Goal: Task Accomplishment & Management: Manage account settings

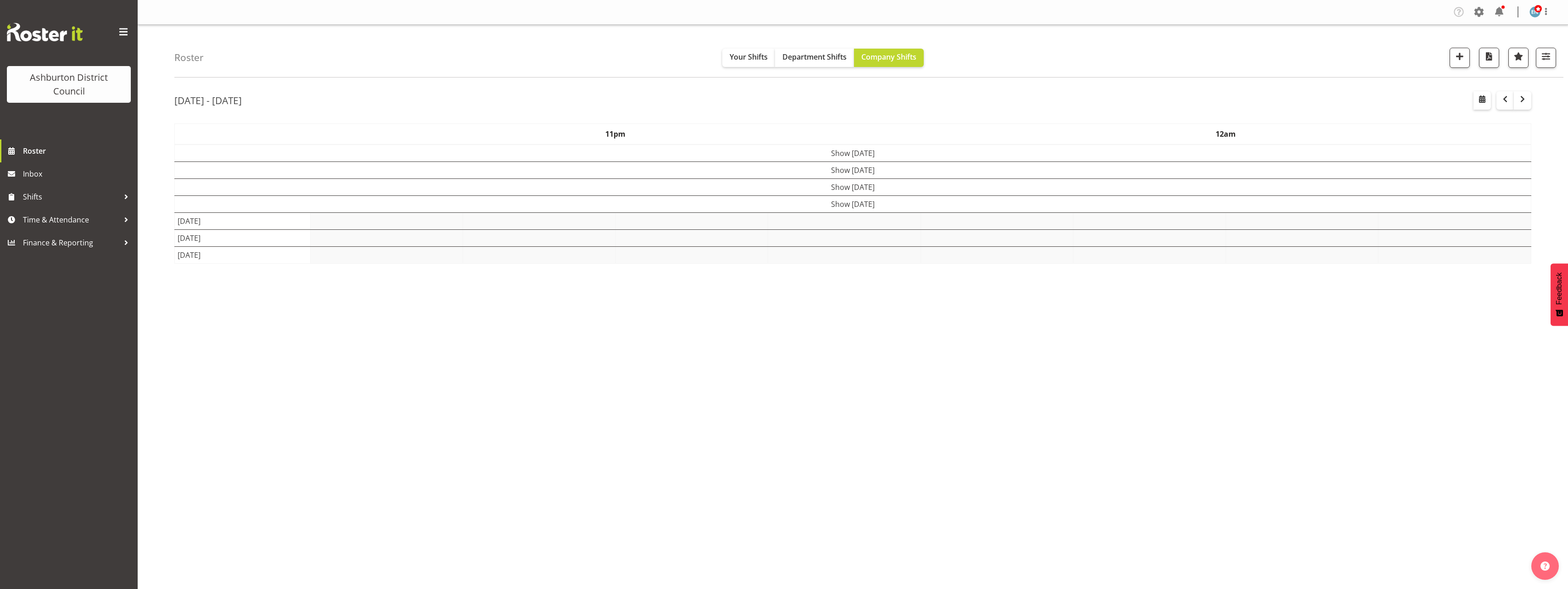
click at [160, 152] on div "Roster Your Shifts Department Shifts Company Shifts 1 Locations [GEOGRAPHIC_DAT…" at bounding box center [853, 238] width 1430 height 426
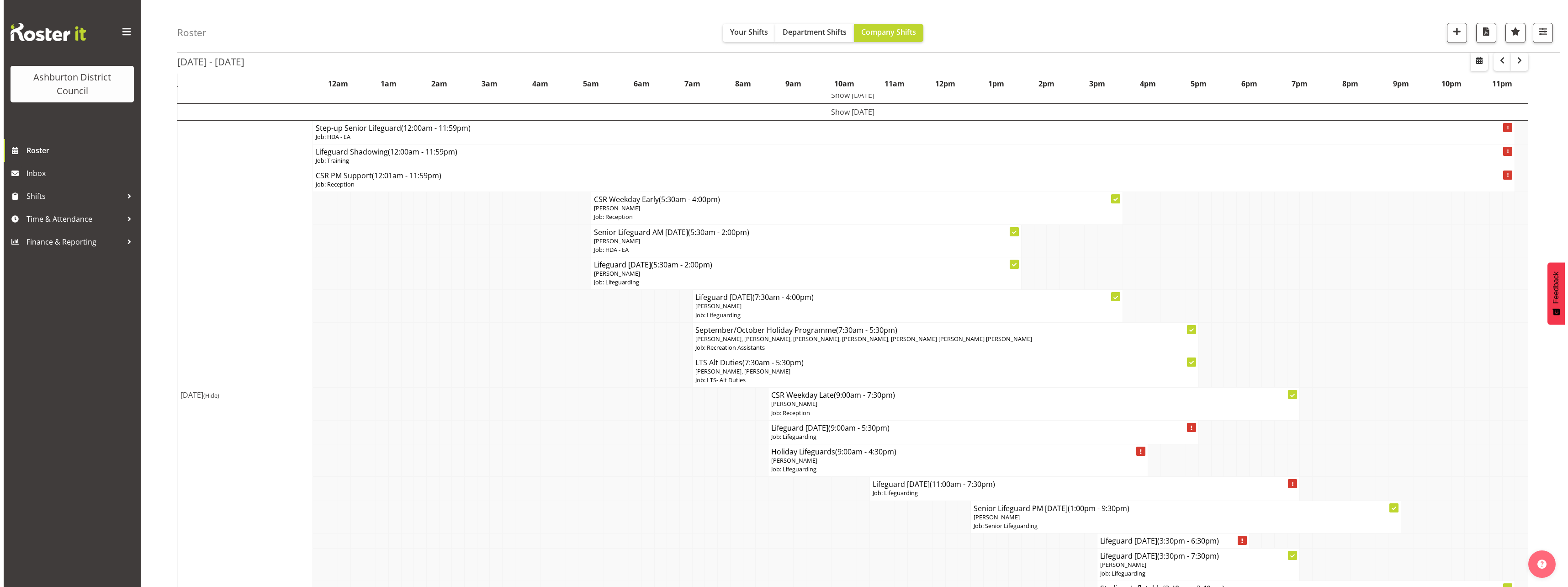
scroll to position [137, 0]
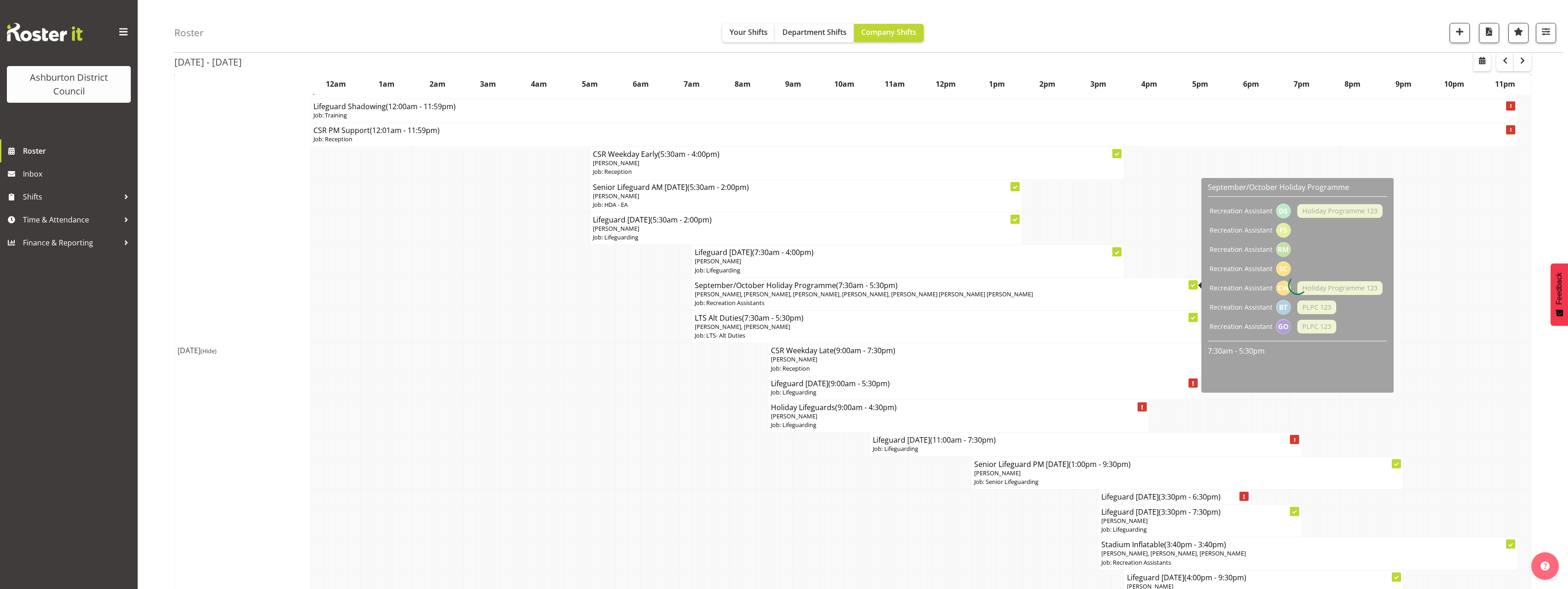
click at [812, 300] on p "Job: Recreation Assistants" at bounding box center [945, 303] width 502 height 9
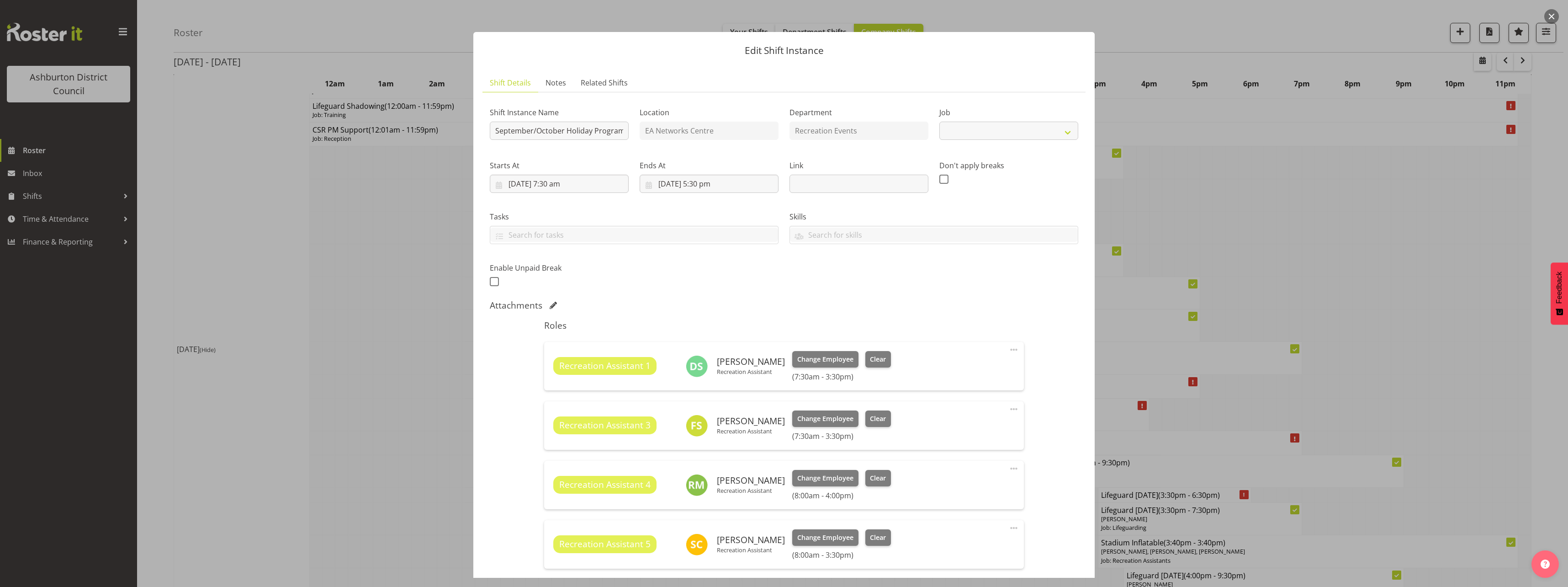
select select "4046"
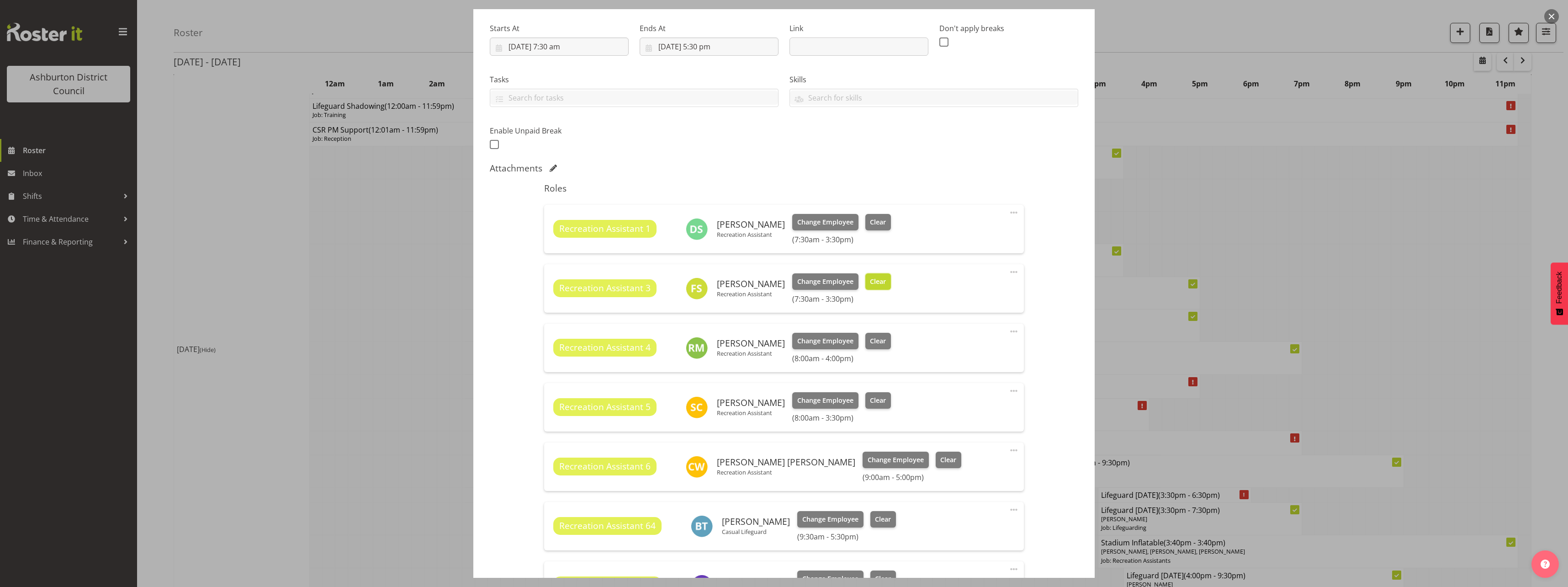
click at [877, 277] on span "Clear" at bounding box center [878, 281] width 16 height 10
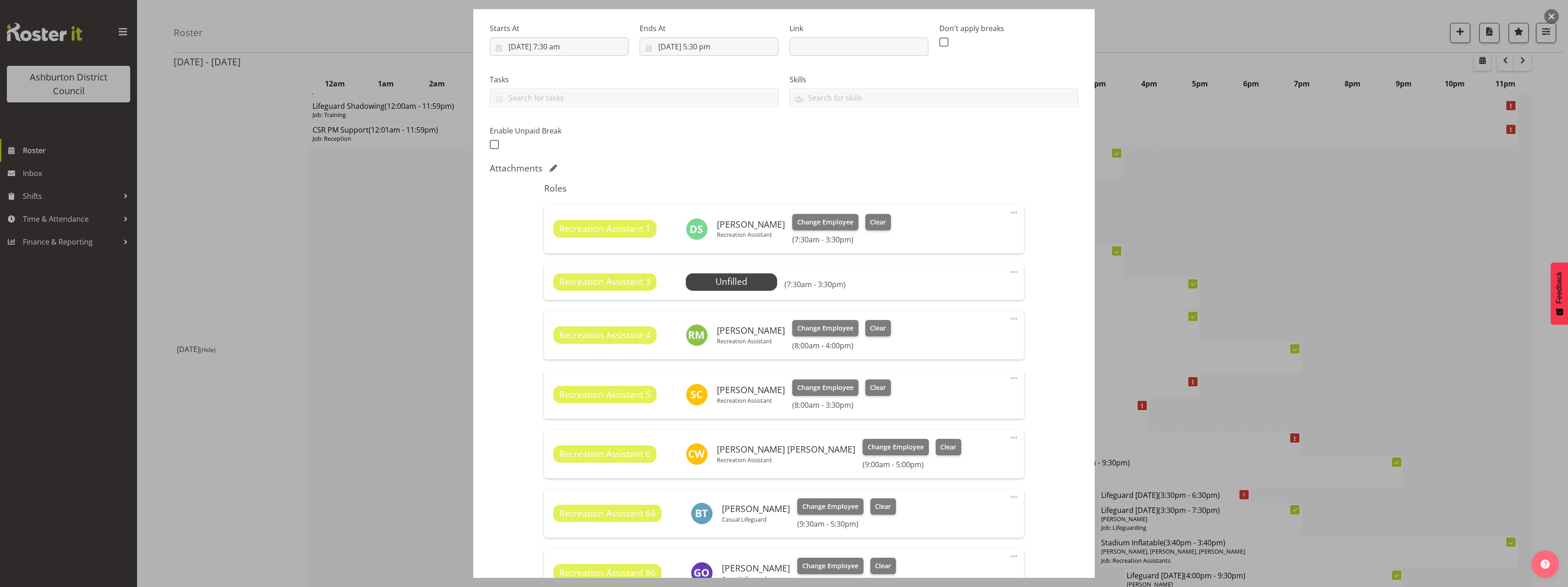
click at [1036, 330] on div "Shift Instance Name September/October Holiday Programme Location EA Networks Ce…" at bounding box center [784, 307] width 588 height 688
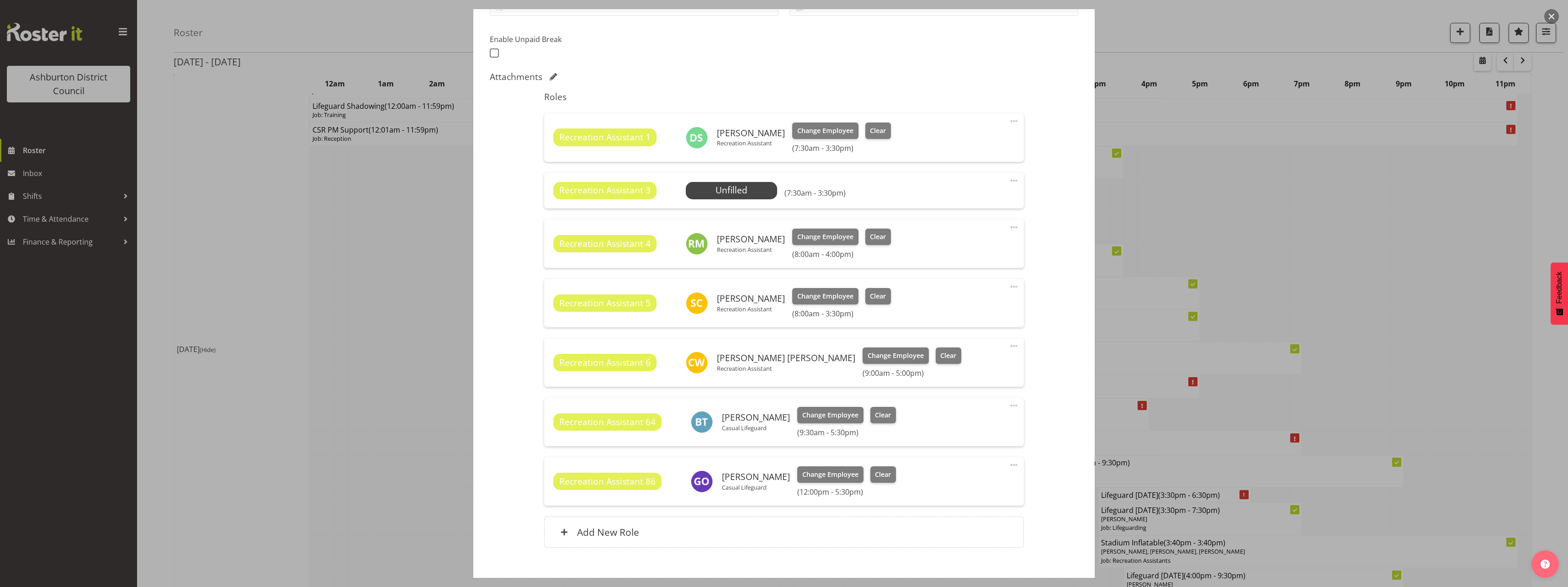
scroll to position [274, 0]
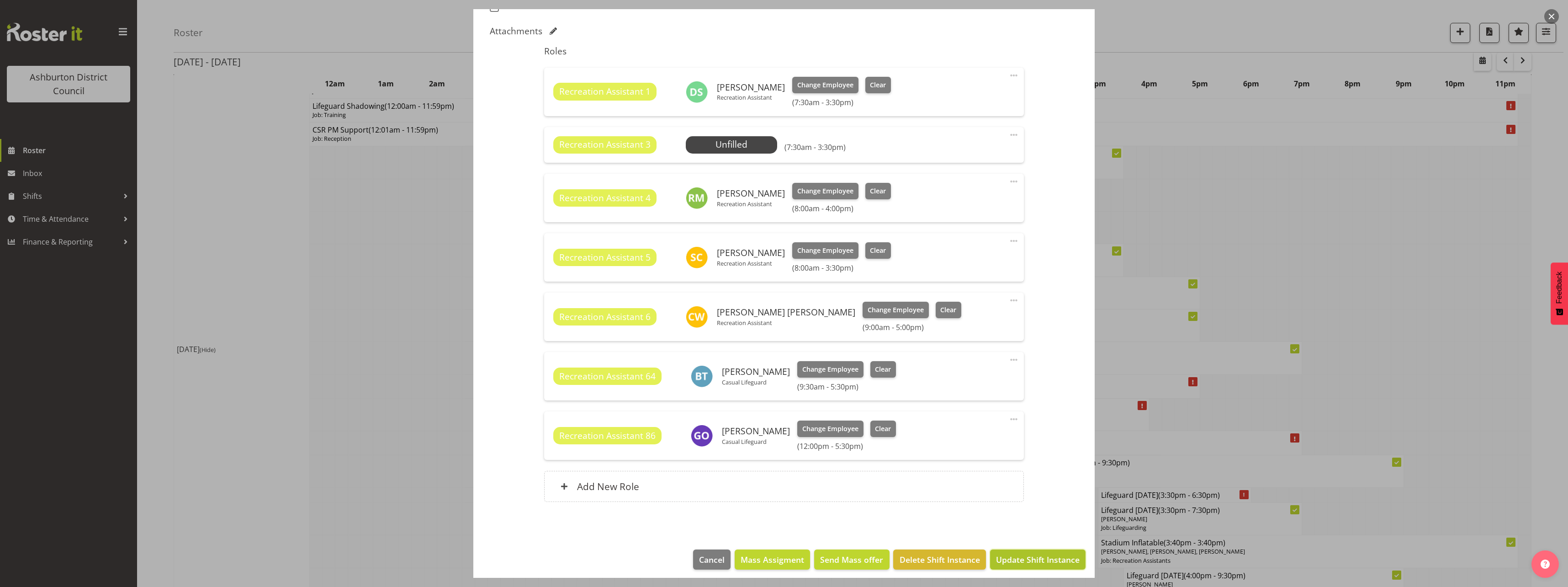
click at [1057, 568] on button "Update Shift Instance" at bounding box center [1038, 559] width 95 height 20
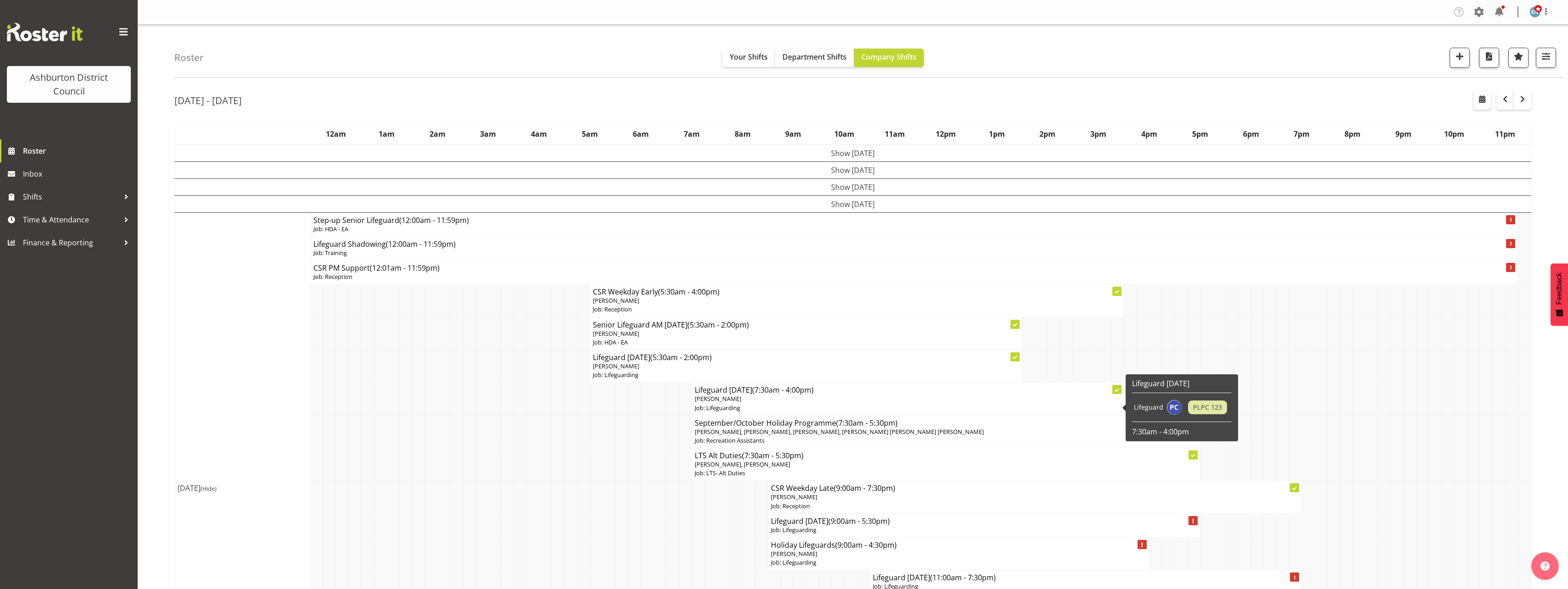
scroll to position [92, 0]
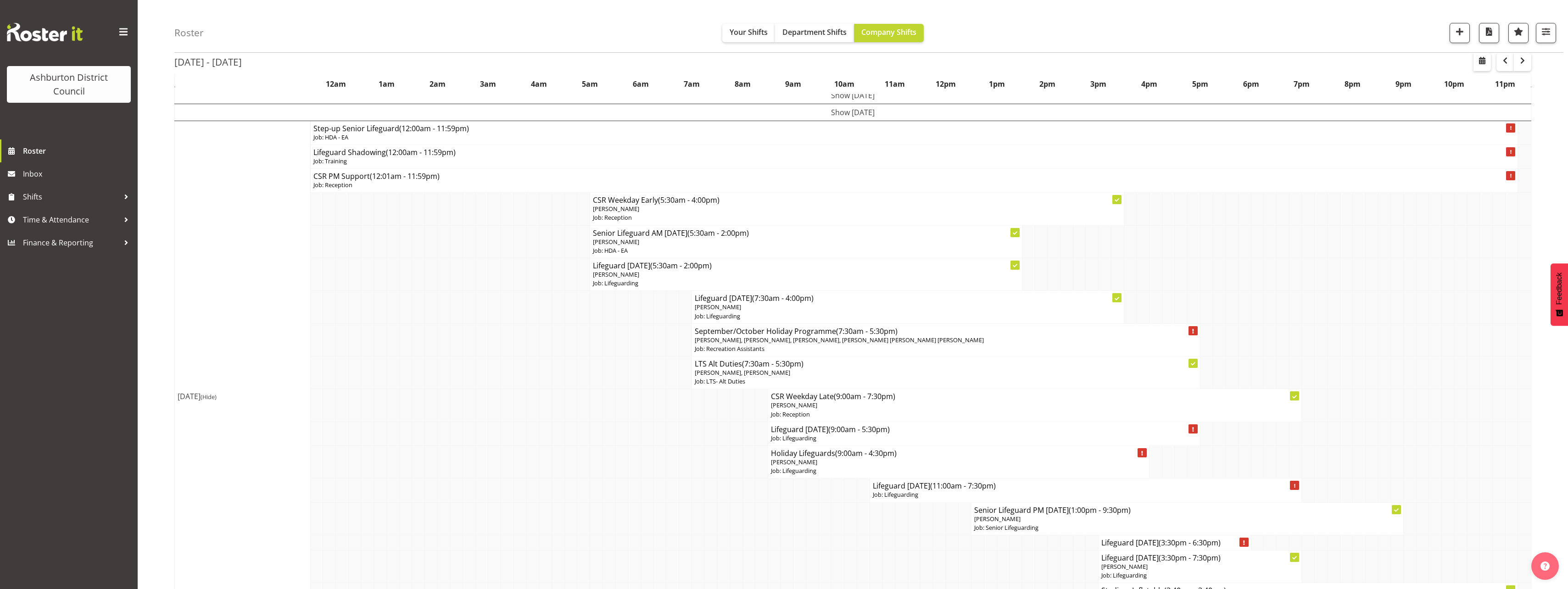
click at [709, 473] on td at bounding box center [711, 461] width 13 height 33
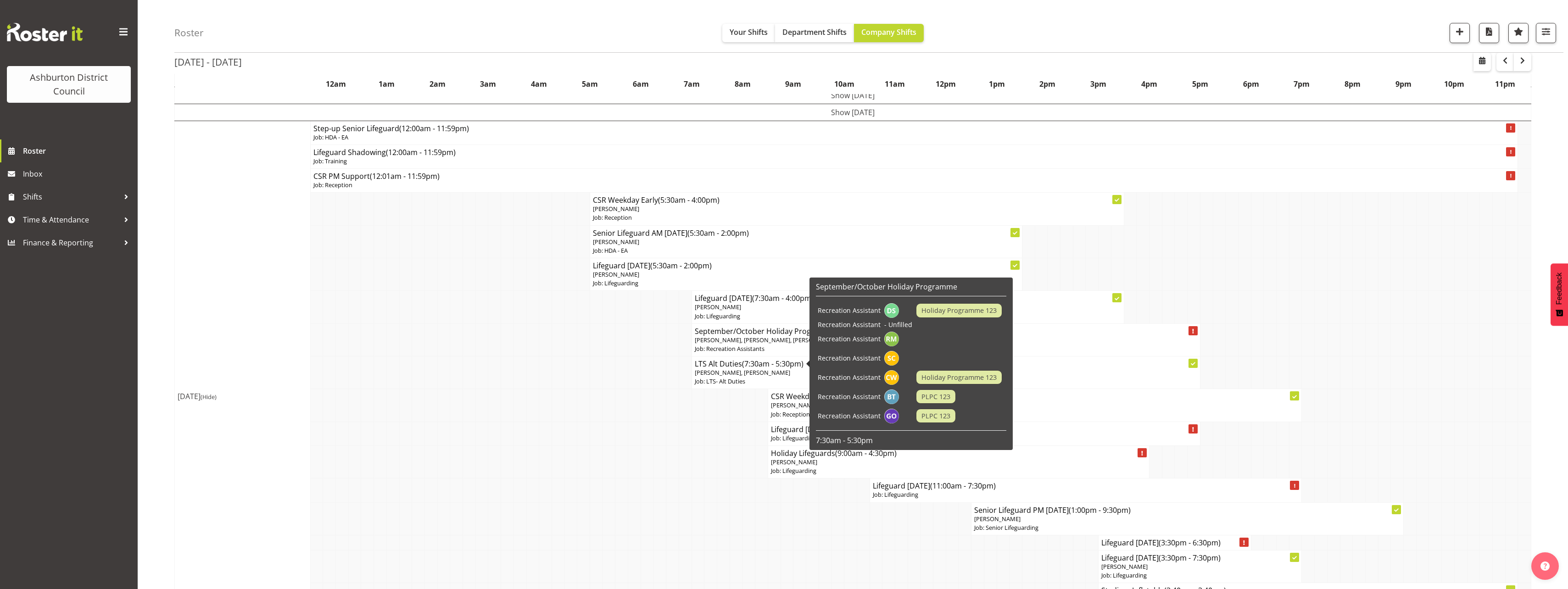
click at [780, 378] on p "Job: LTS- Alt Duties" at bounding box center [945, 381] width 502 height 9
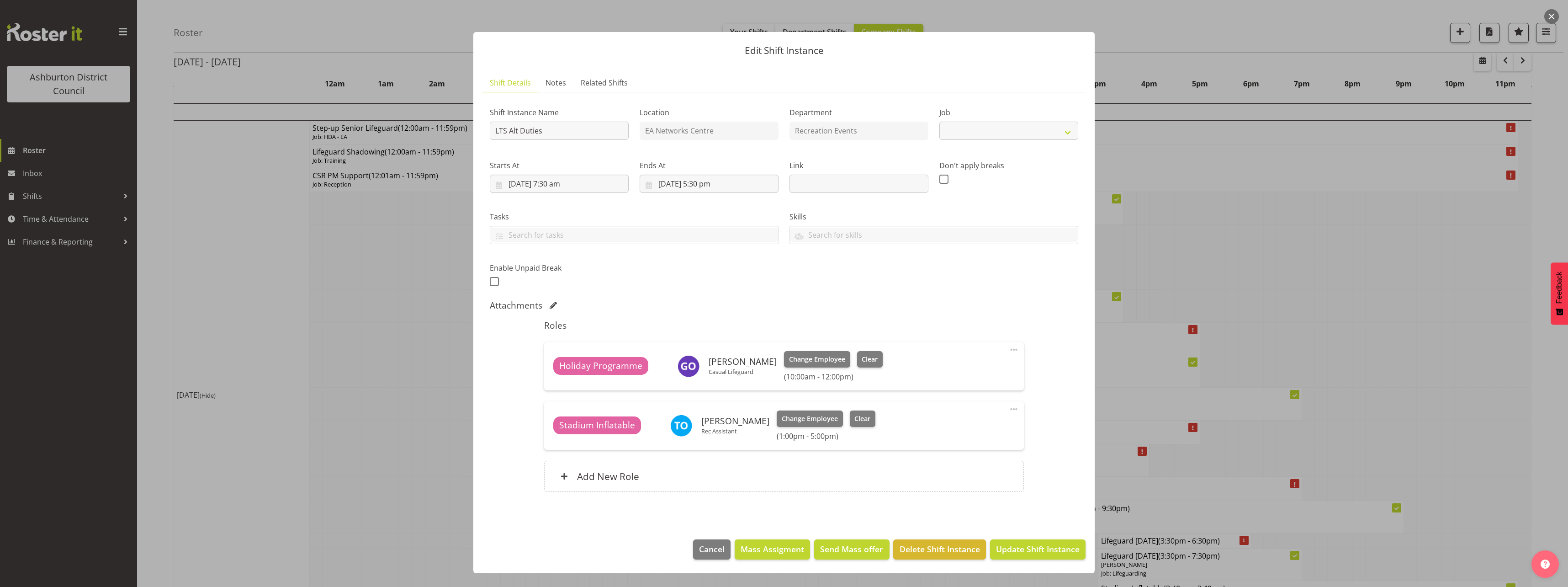
select select "10256"
click at [333, 455] on div at bounding box center [784, 293] width 1568 height 587
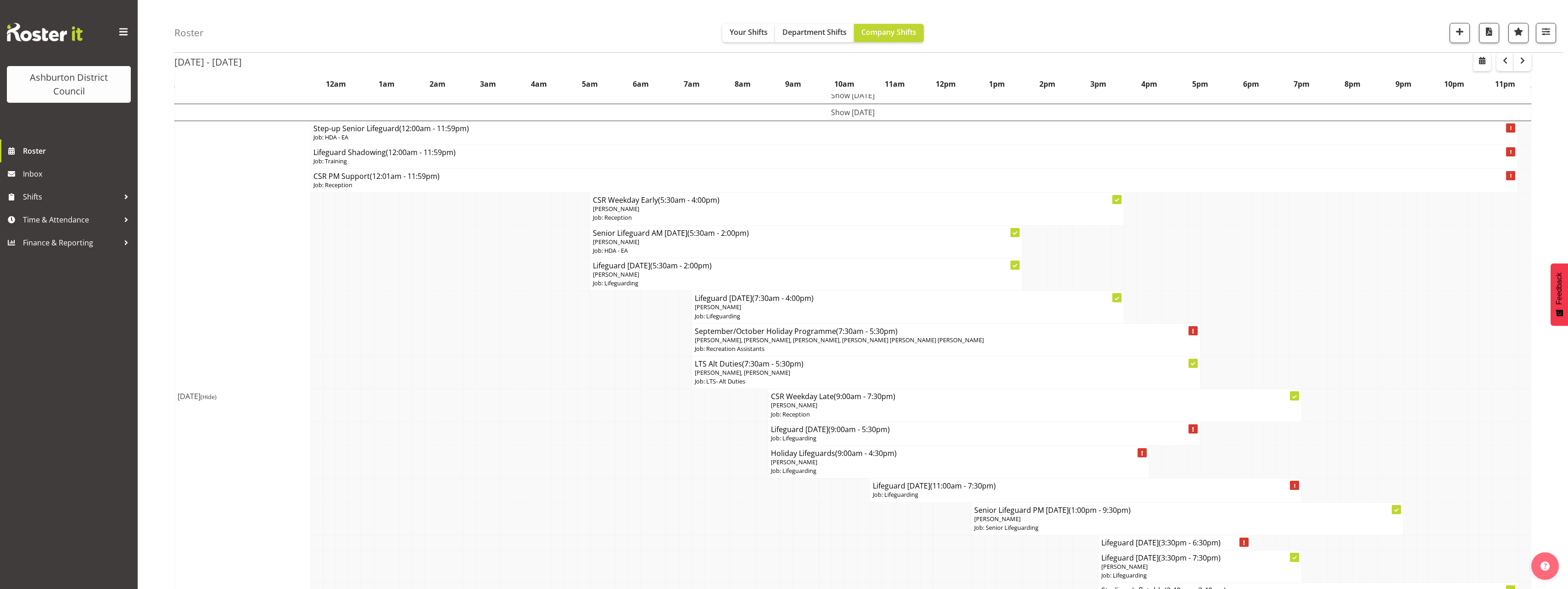
click at [547, 464] on td at bounding box center [545, 461] width 13 height 33
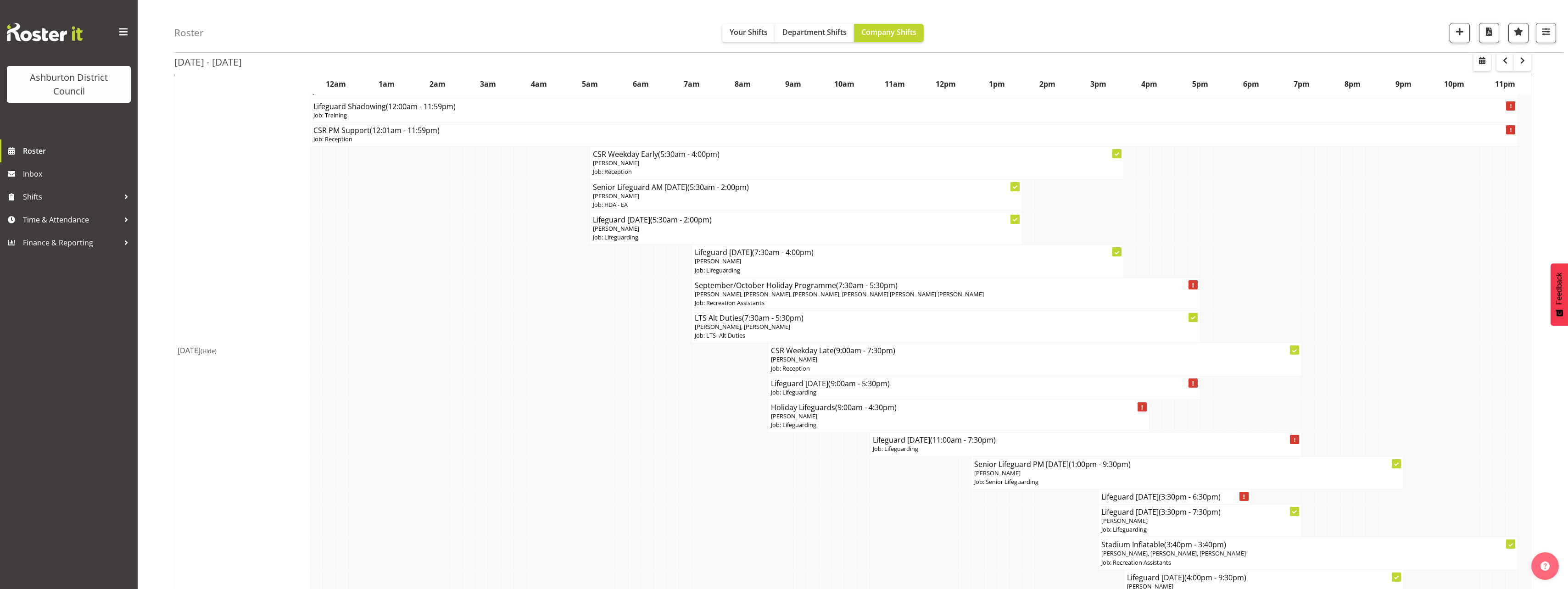
scroll to position [230, 0]
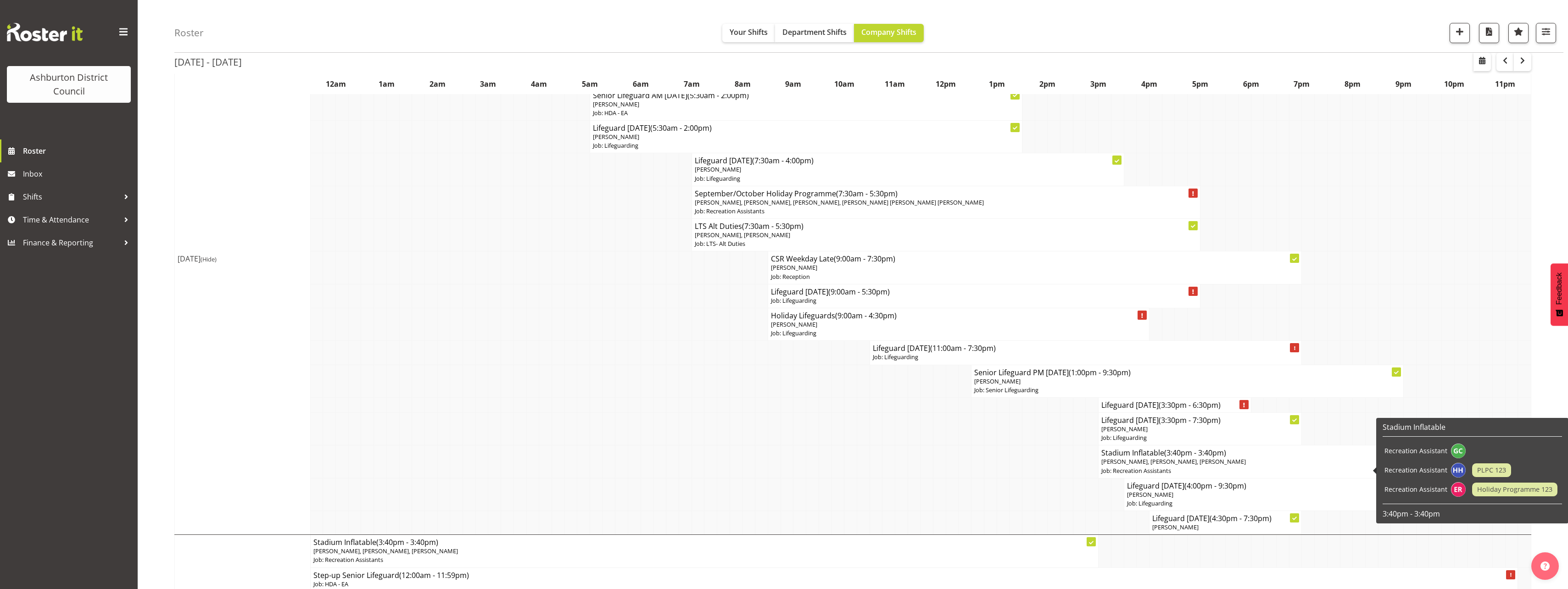
click at [1194, 469] on p "Job: Recreation Assistants" at bounding box center [1307, 470] width 414 height 9
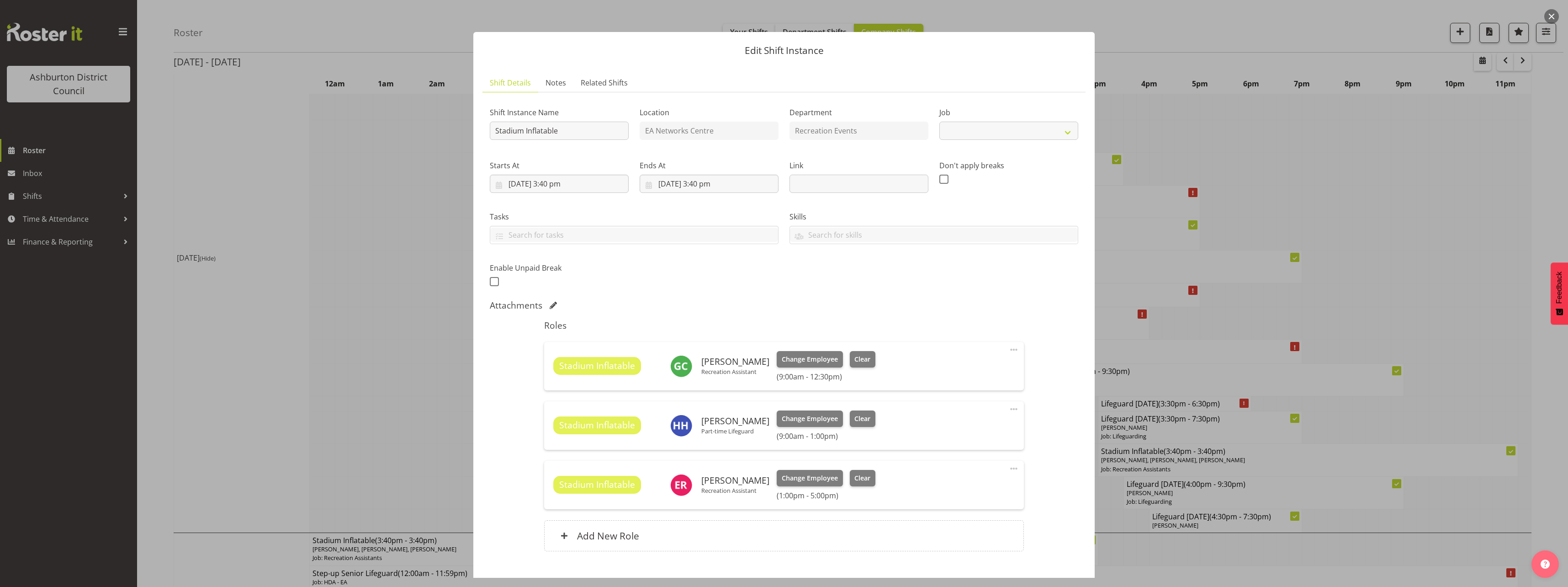
select select "4046"
click at [437, 384] on div at bounding box center [784, 293] width 1568 height 587
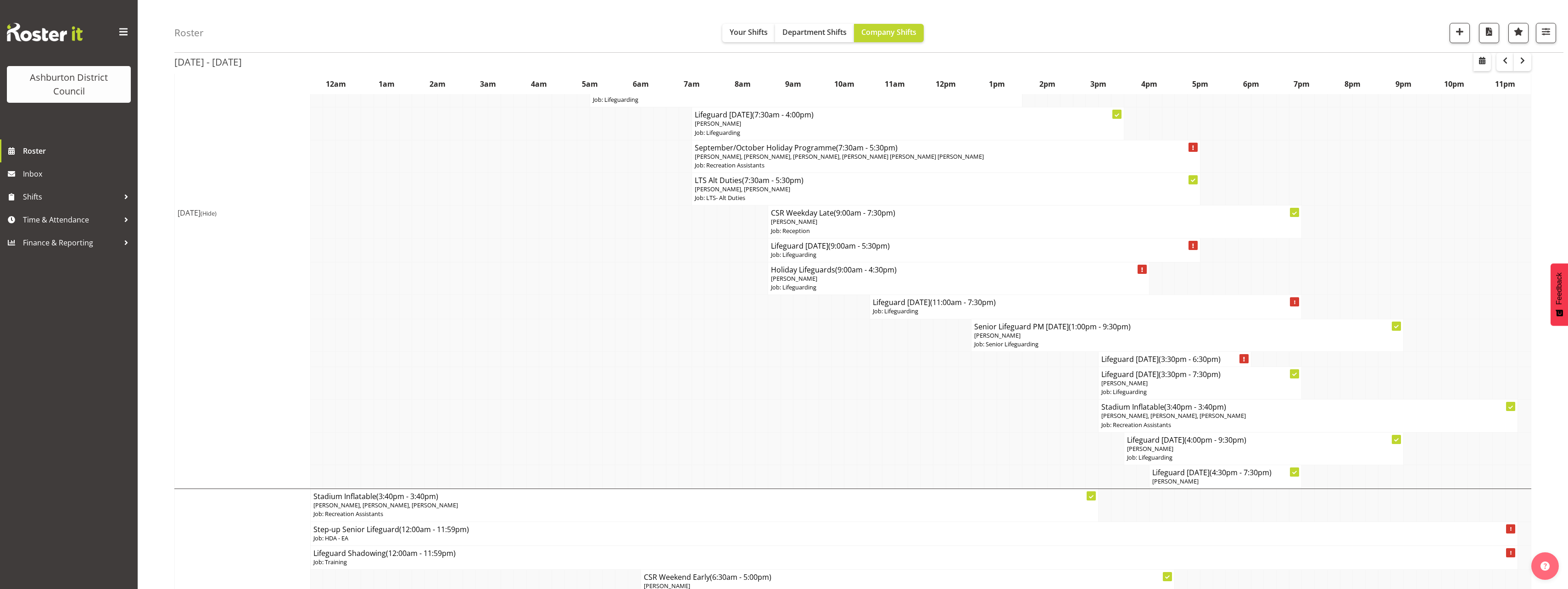
scroll to position [321, 0]
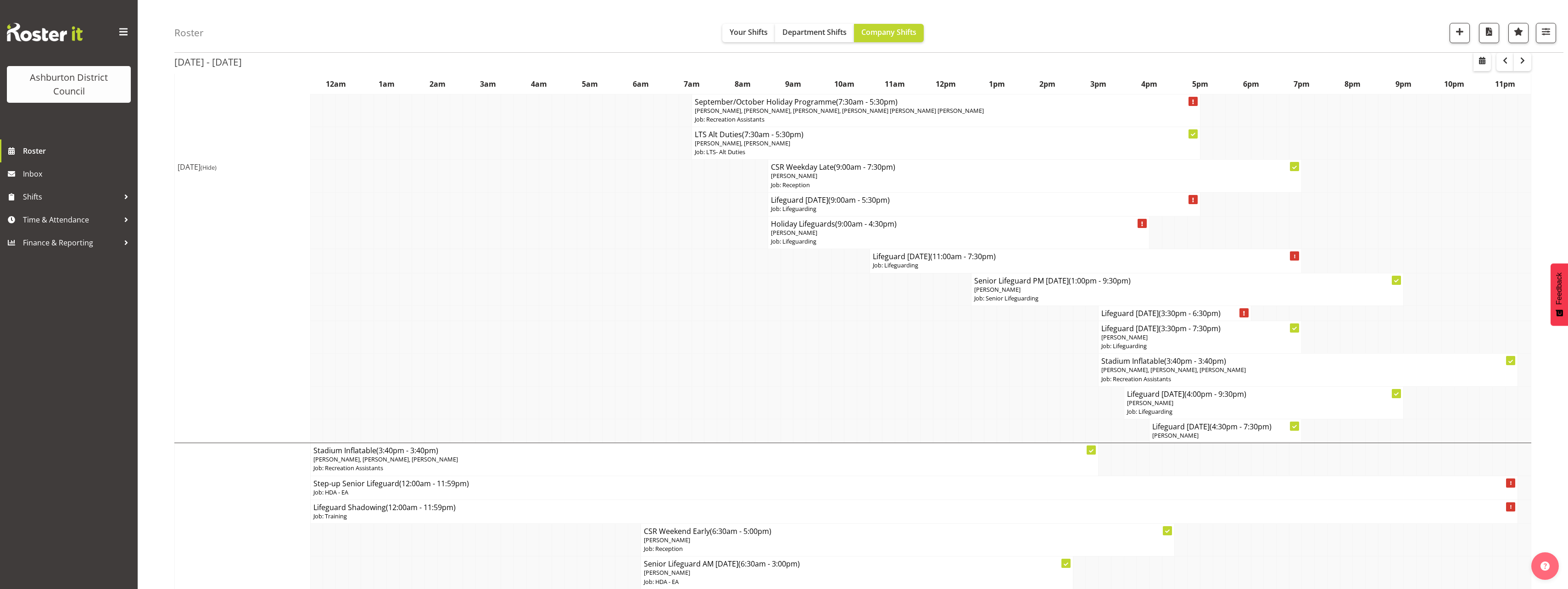
click at [733, 387] on td at bounding box center [736, 402] width 13 height 33
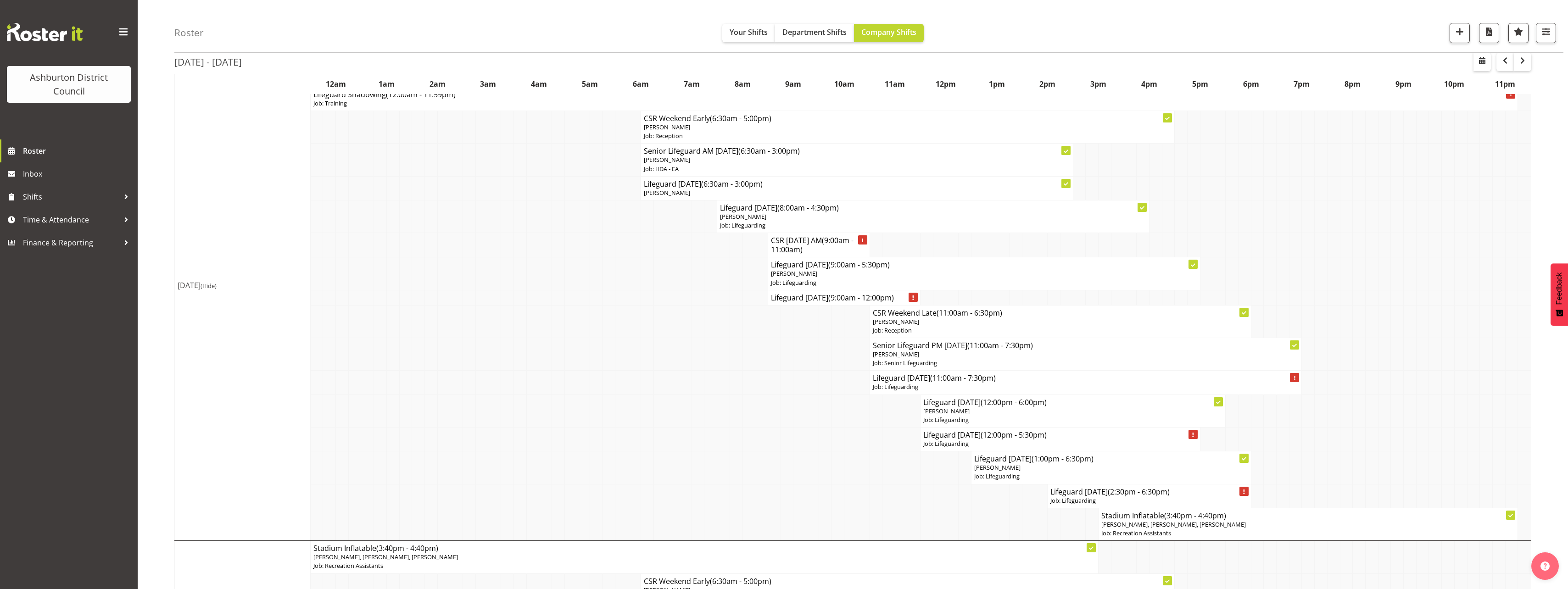
scroll to position [779, 0]
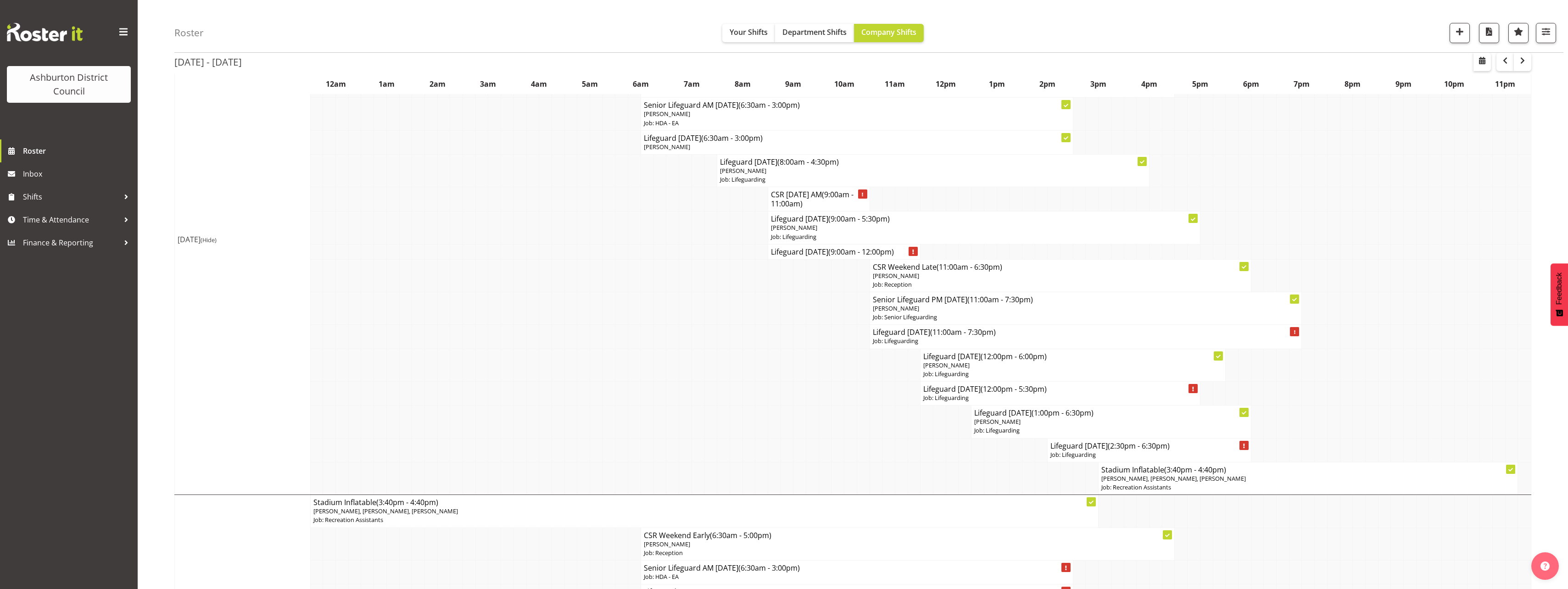
click at [1558, 350] on div "Sep 22nd - 28th, 2025 September 22 - 28, 2025 Today Day Week Fortnight Month ca…" at bounding box center [871, 119] width 1393 height 1629
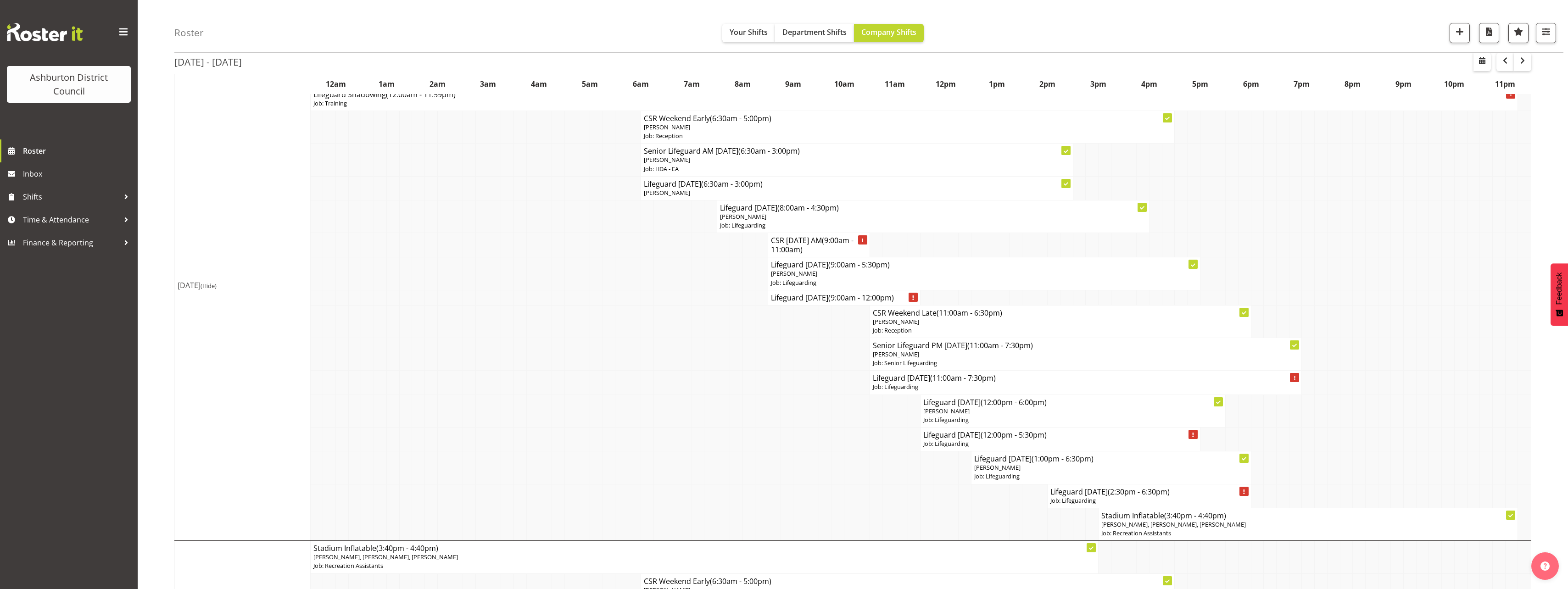
scroll to position [688, 0]
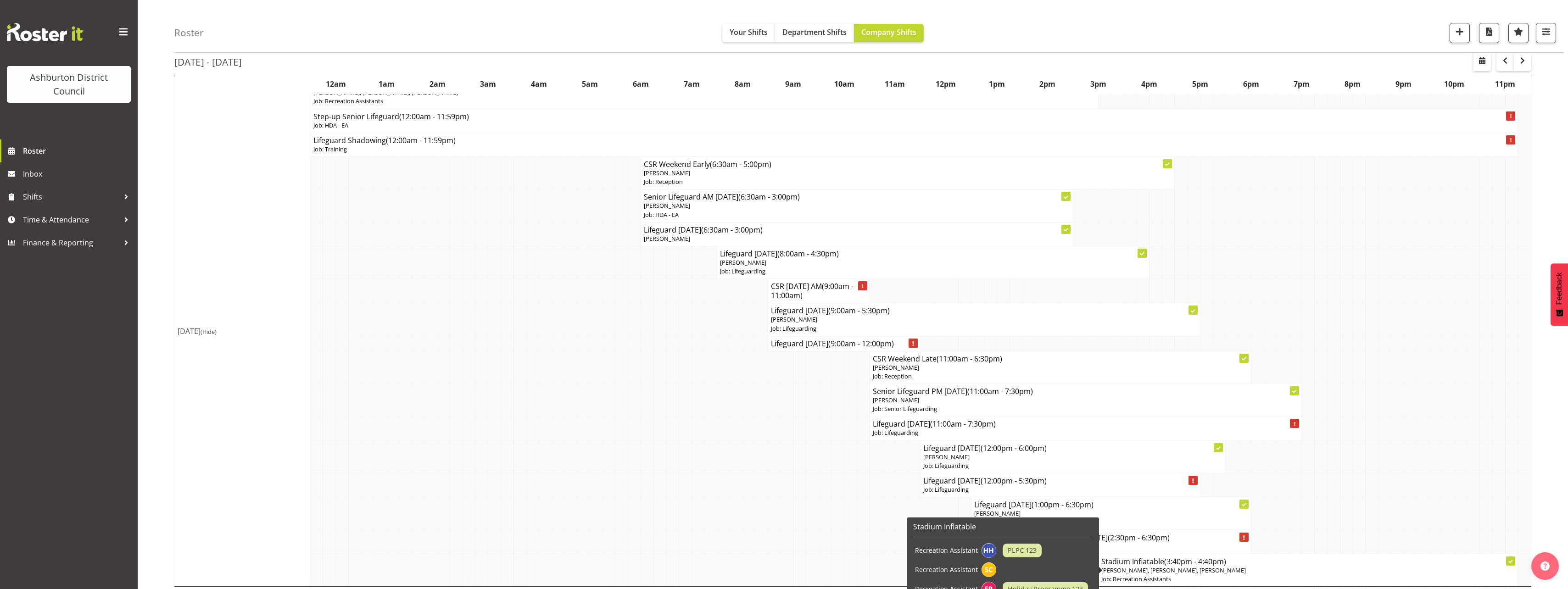
click at [1134, 566] on span "[PERSON_NAME], [PERSON_NAME], [PERSON_NAME]" at bounding box center [1173, 570] width 144 height 8
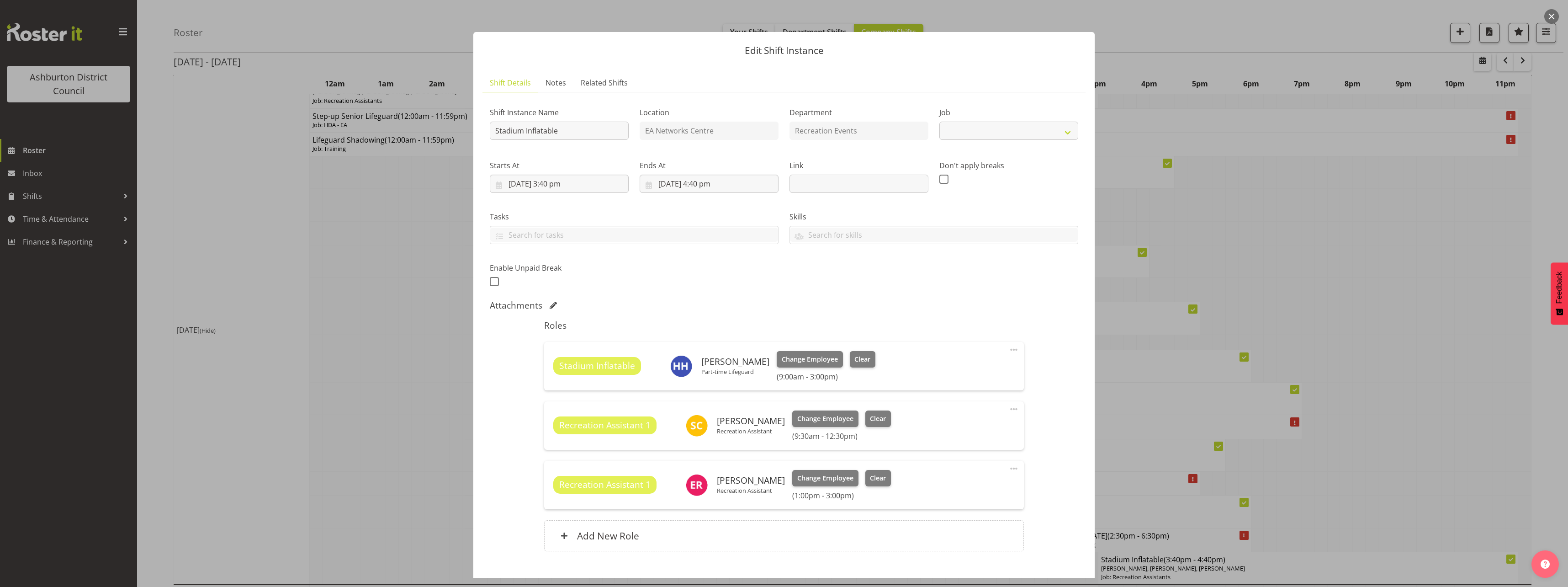
select select "4046"
click at [383, 453] on div at bounding box center [784, 293] width 1568 height 587
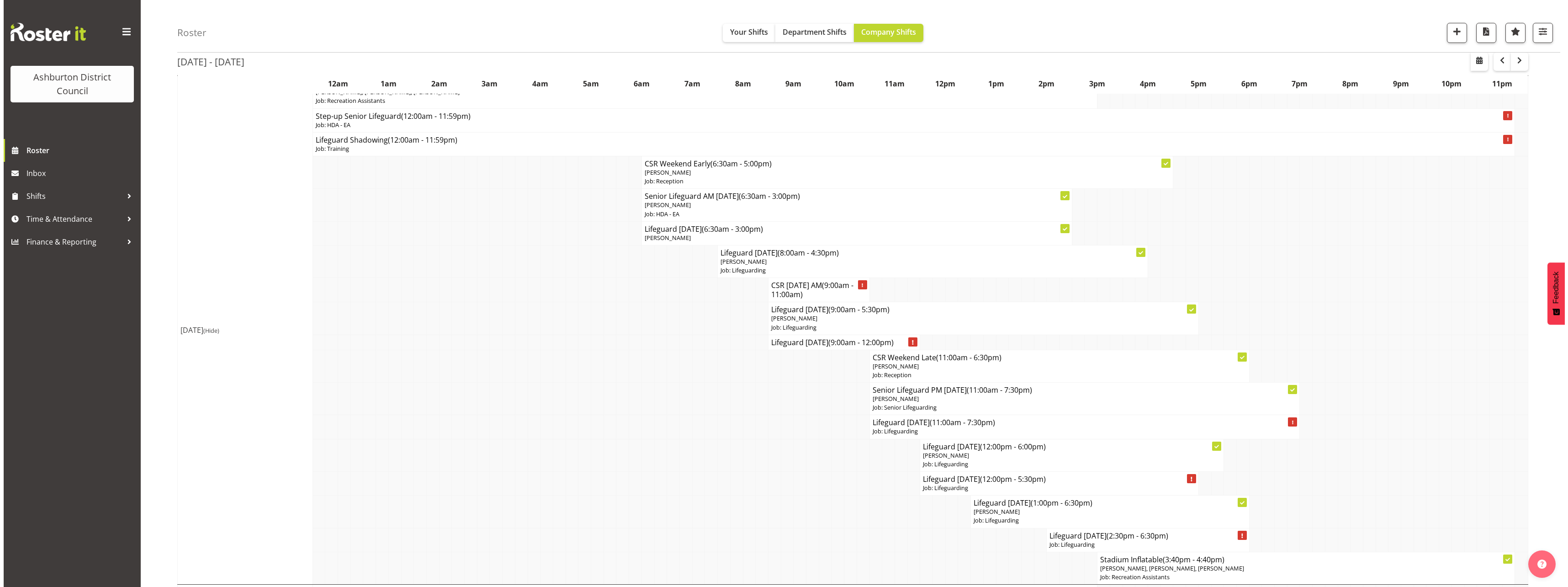
scroll to position [732, 0]
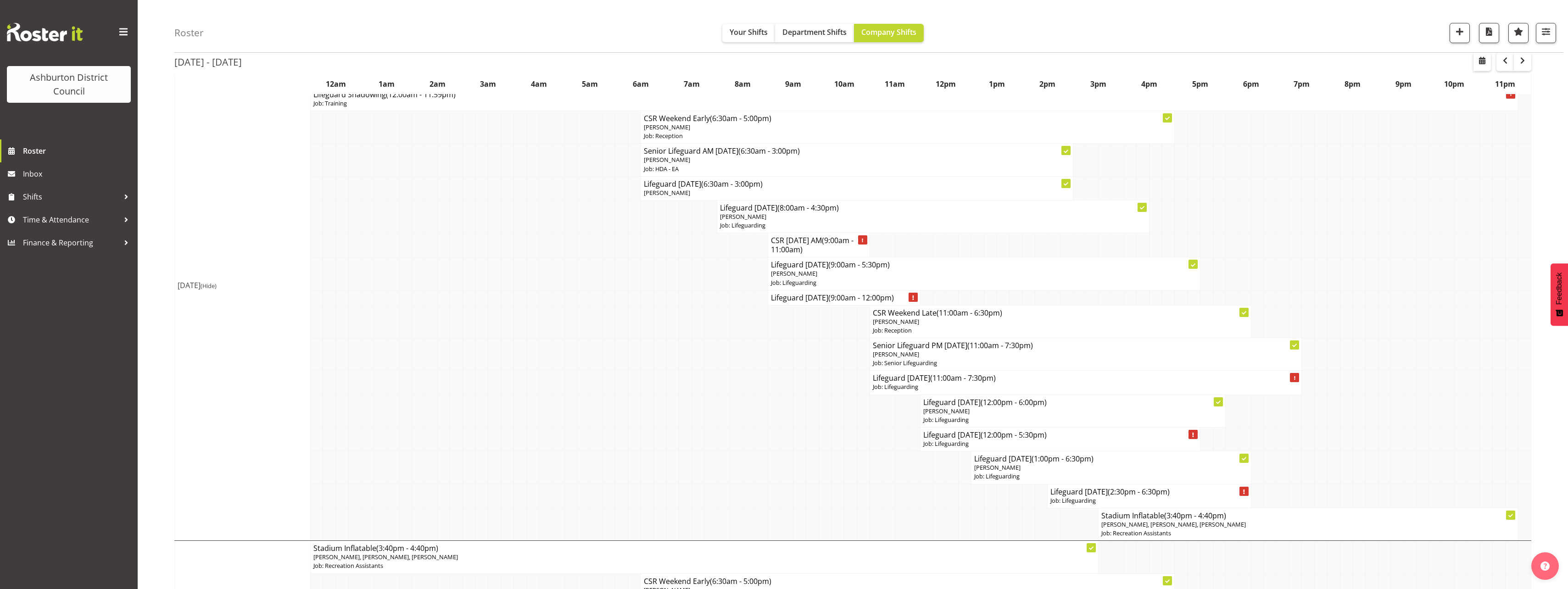
click at [152, 293] on div "Roster Your Shifts Department Shifts Company Shifts 1 Locations [GEOGRAPHIC_DAT…" at bounding box center [853, 135] width 1430 height 1689
click at [1089, 496] on h4 "Lifeguard Saturday (2:30pm - 6:30pm)" at bounding box center [1149, 492] width 197 height 10
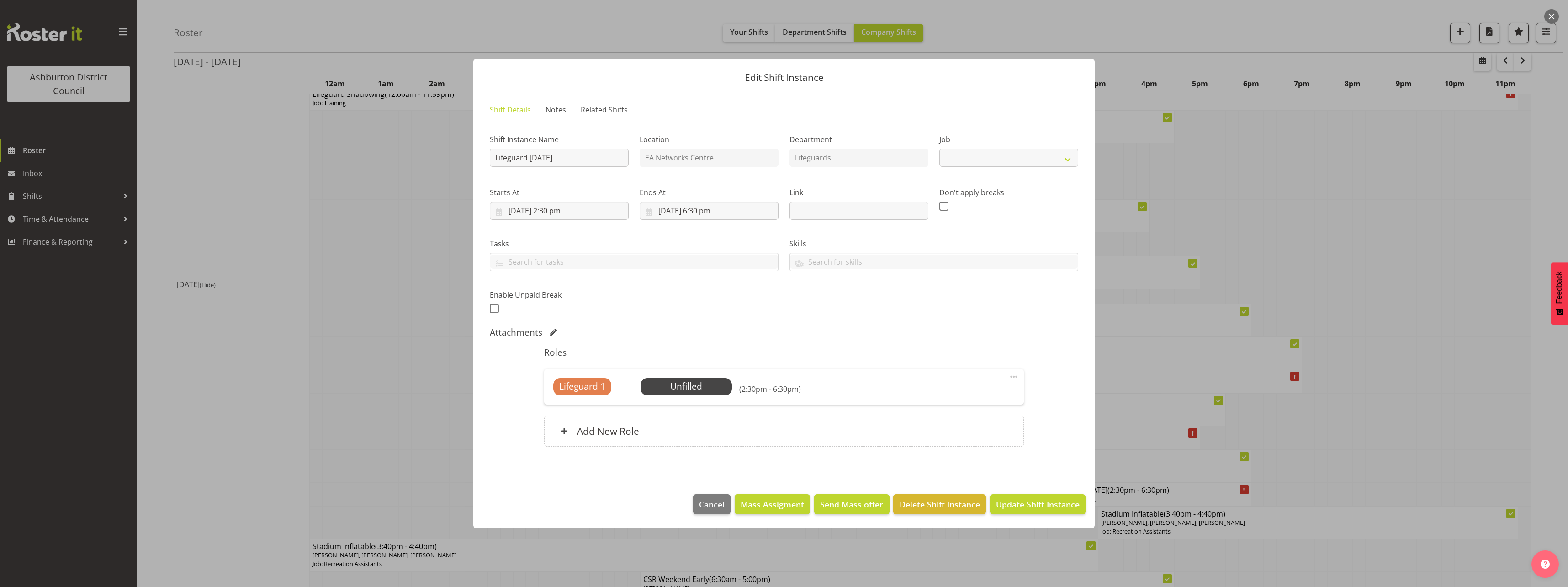
select select "38"
click at [688, 393] on span "Select Employee" at bounding box center [686, 386] width 68 height 14
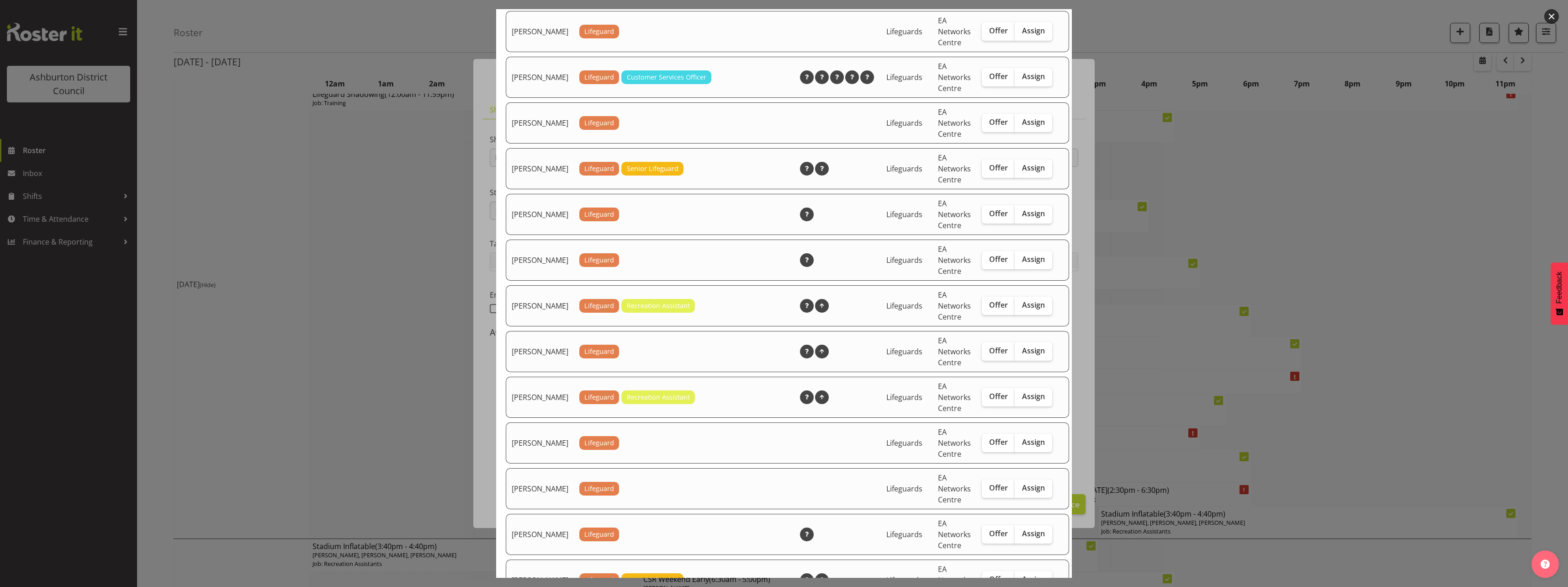
scroll to position [1189, 0]
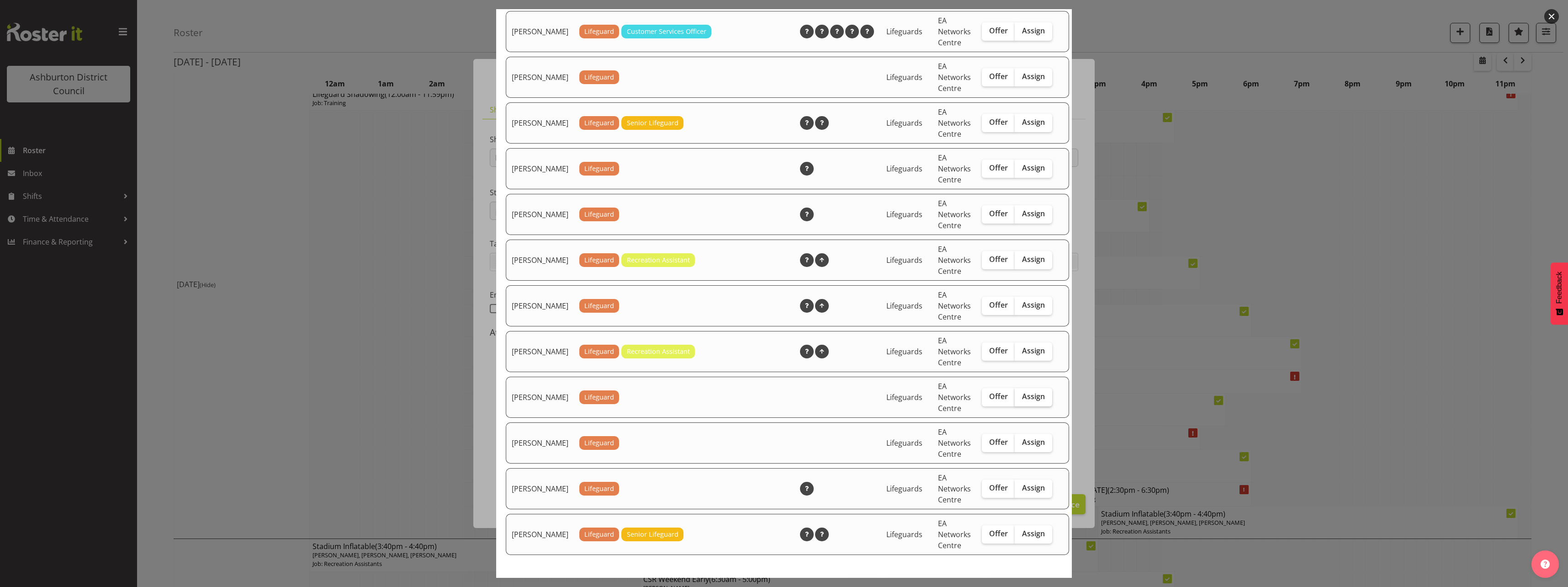
click at [1023, 401] on span "Assign" at bounding box center [1034, 396] width 23 height 10
click at [1015, 400] on input "Assign" at bounding box center [1017, 396] width 6 height 6
checkbox input "true"
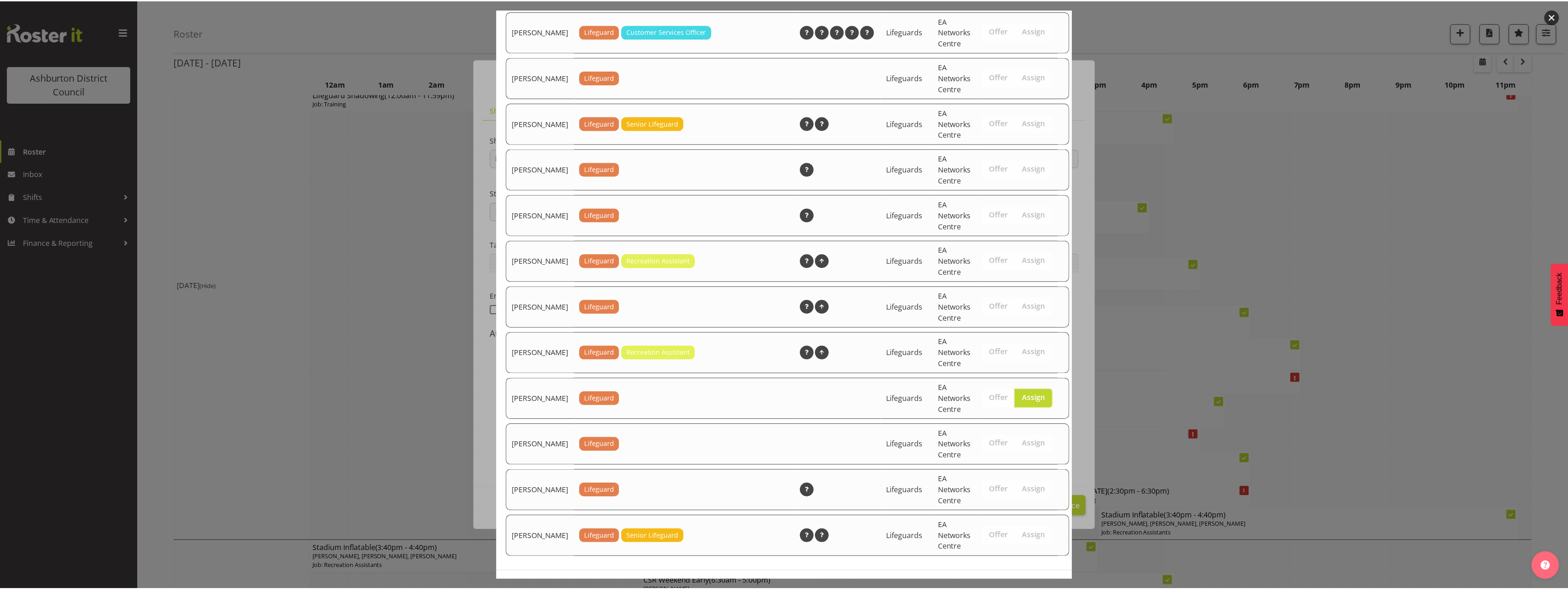
scroll to position [1238, 0]
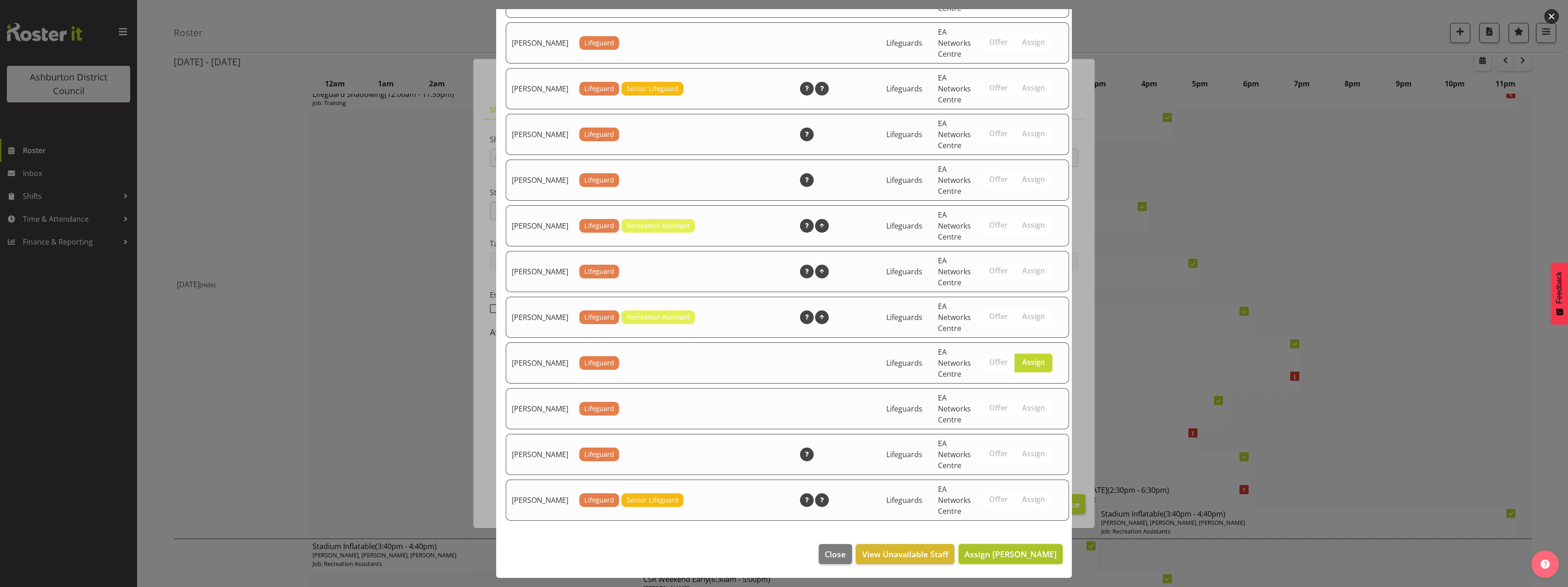
click at [1010, 558] on span "Assign Toby Grant" at bounding box center [1011, 554] width 92 height 11
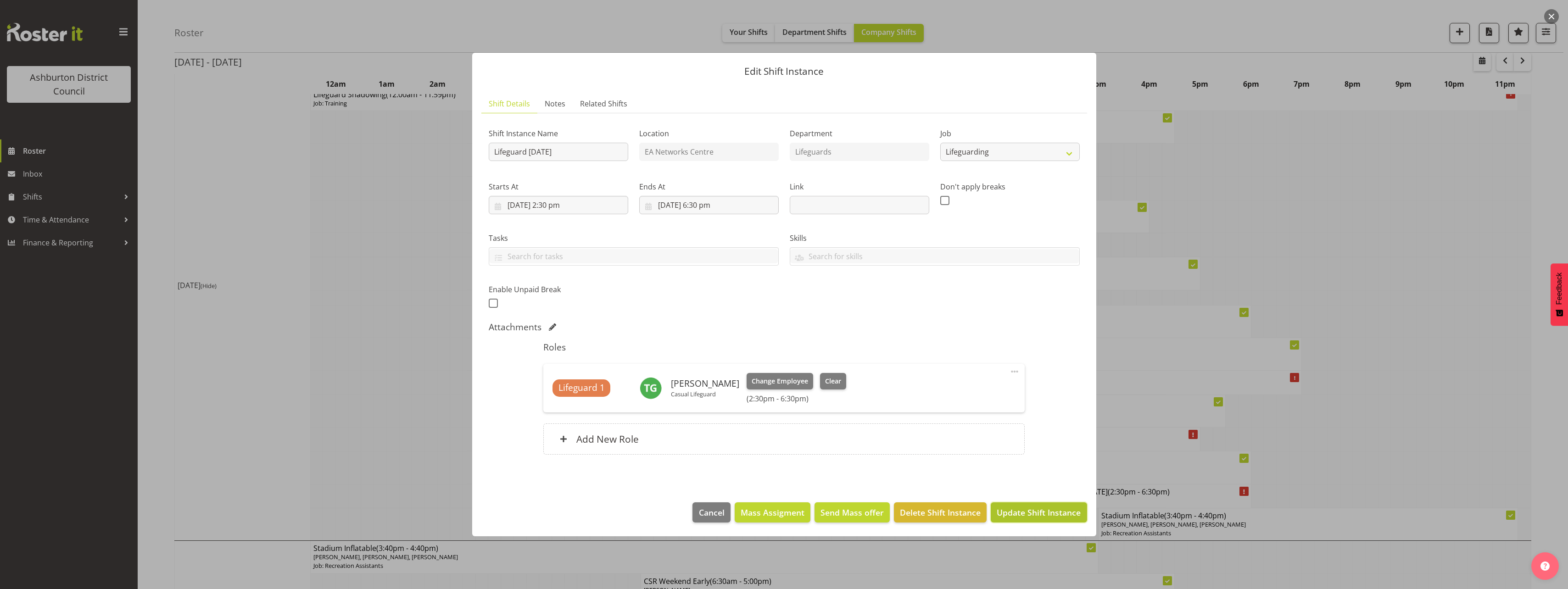
click at [1027, 512] on span "Update Shift Instance" at bounding box center [1038, 512] width 84 height 12
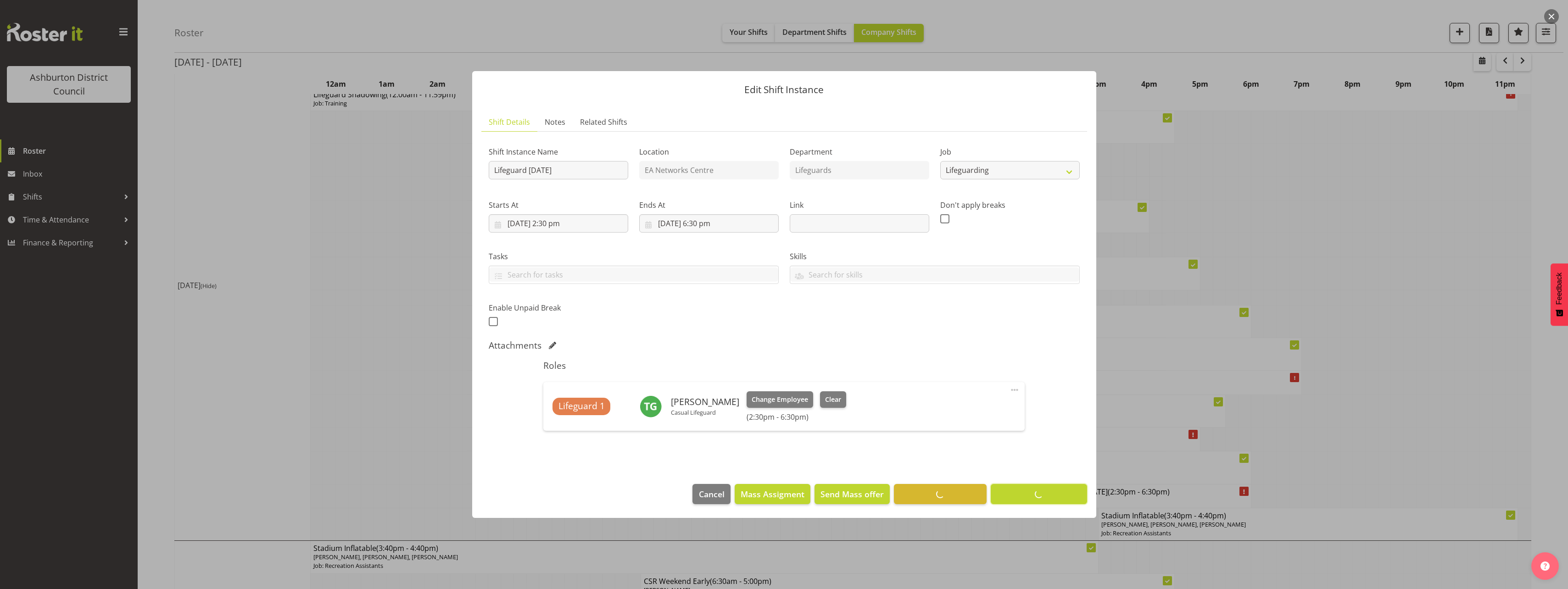
scroll to position [0, 0]
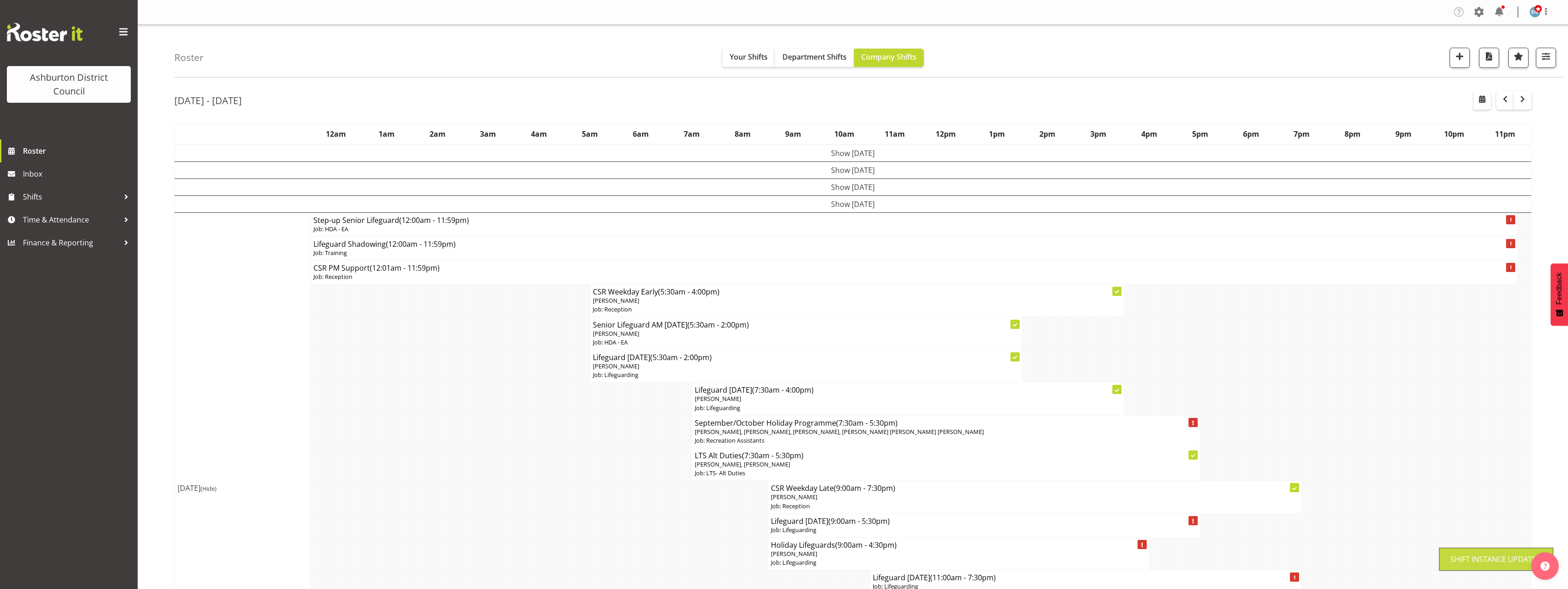
click at [525, 40] on div "Roster Your Shifts Department Shifts Company Shifts 1 Locations [GEOGRAPHIC_DAT…" at bounding box center [869, 51] width 1389 height 53
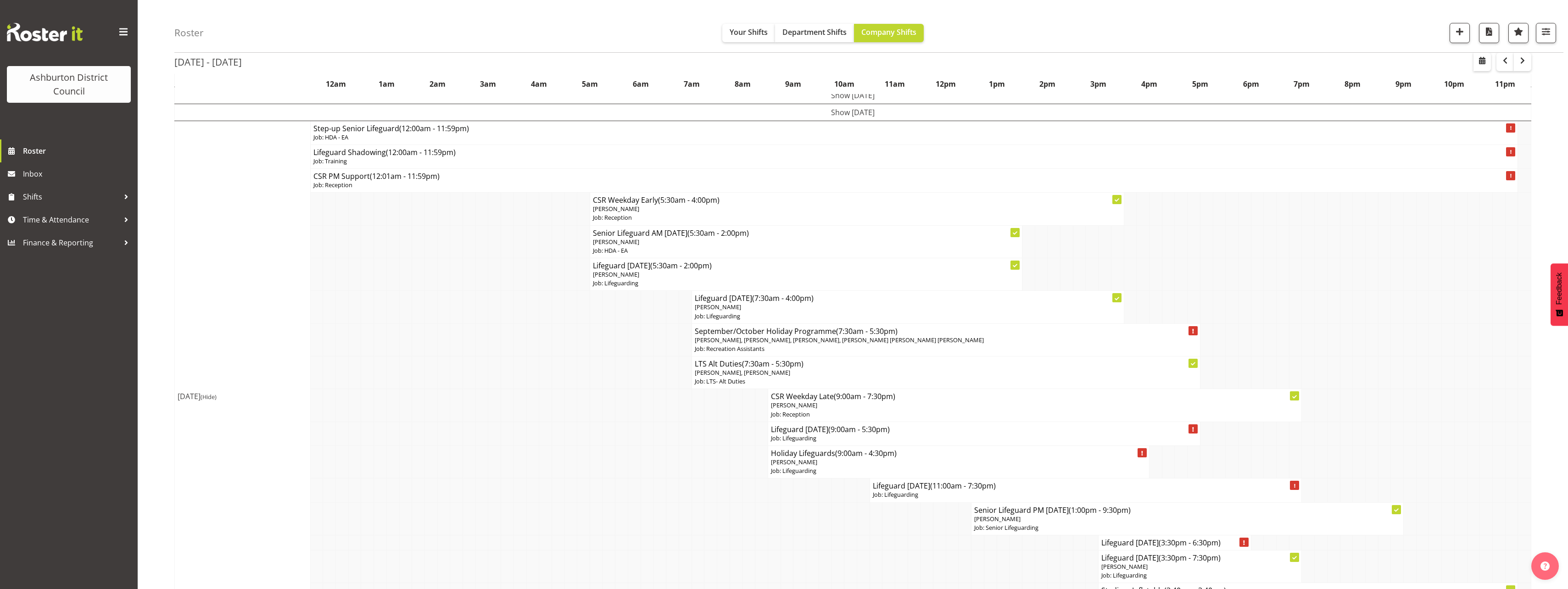
scroll to position [138, 0]
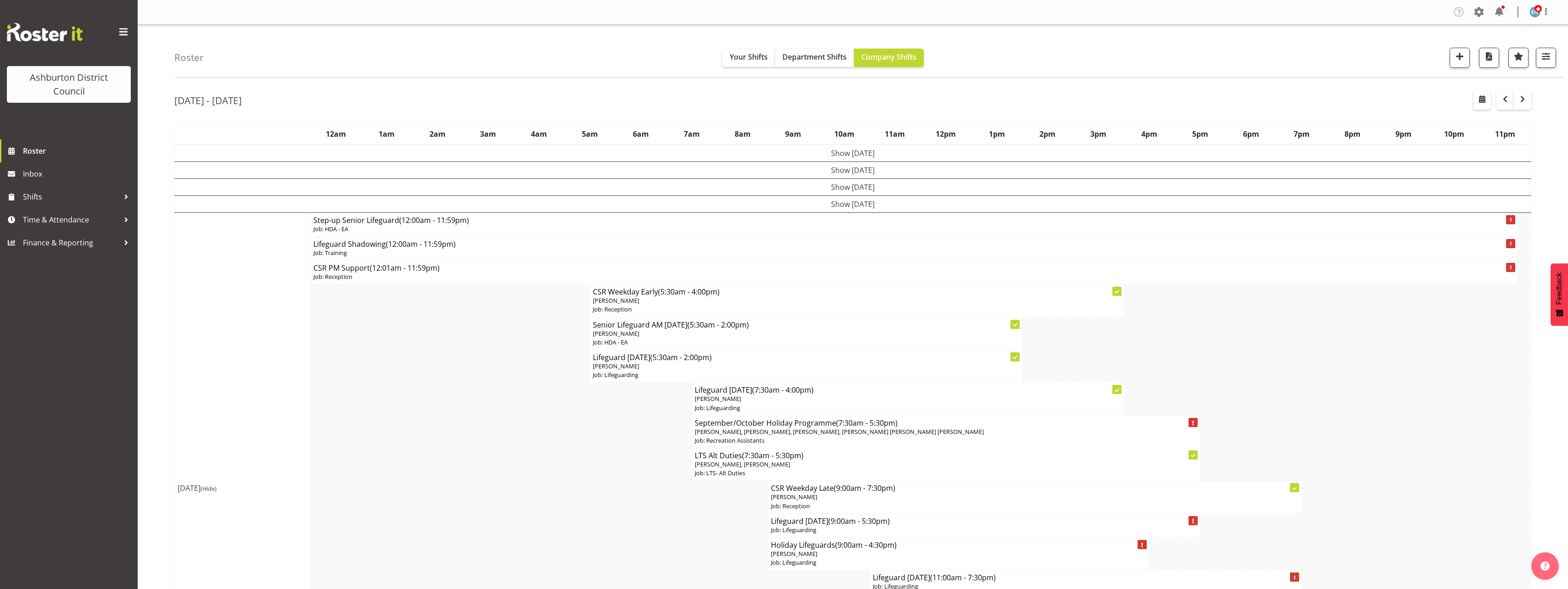
click at [614, 64] on div "Roster Your Shifts Department Shifts Company Shifts 1 Locations [GEOGRAPHIC_DAT…" at bounding box center [869, 51] width 1389 height 53
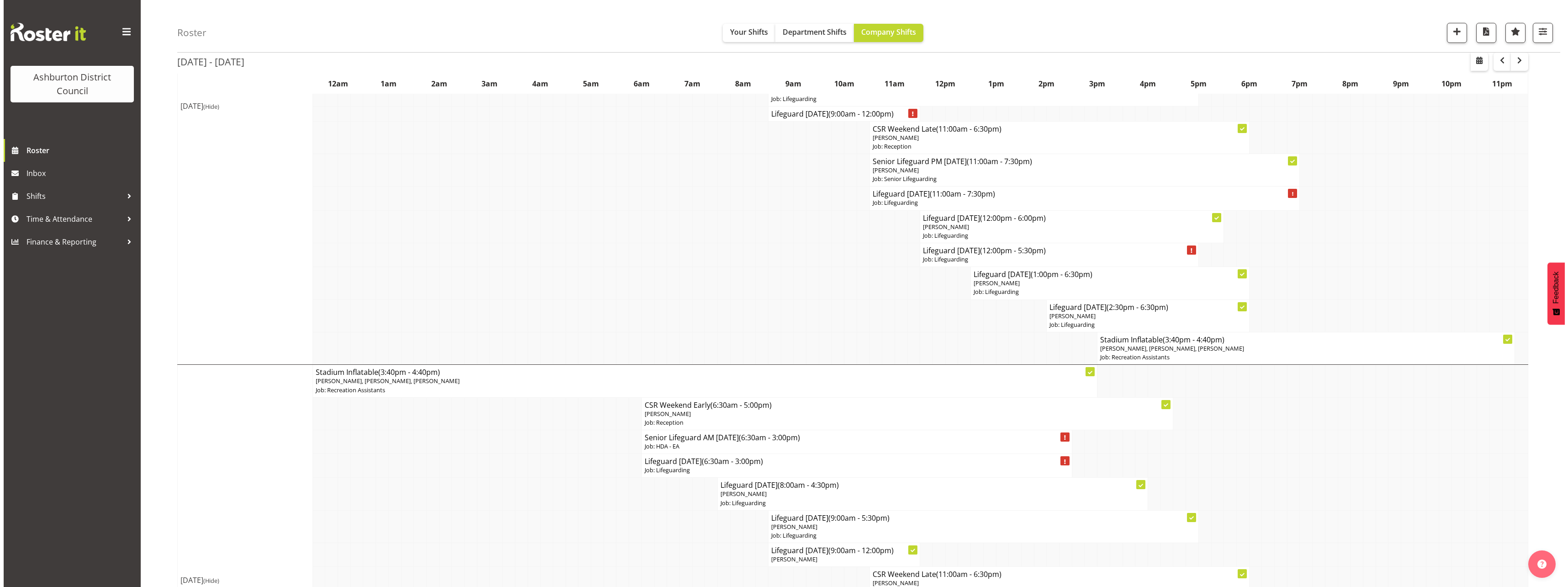
scroll to position [1130, 0]
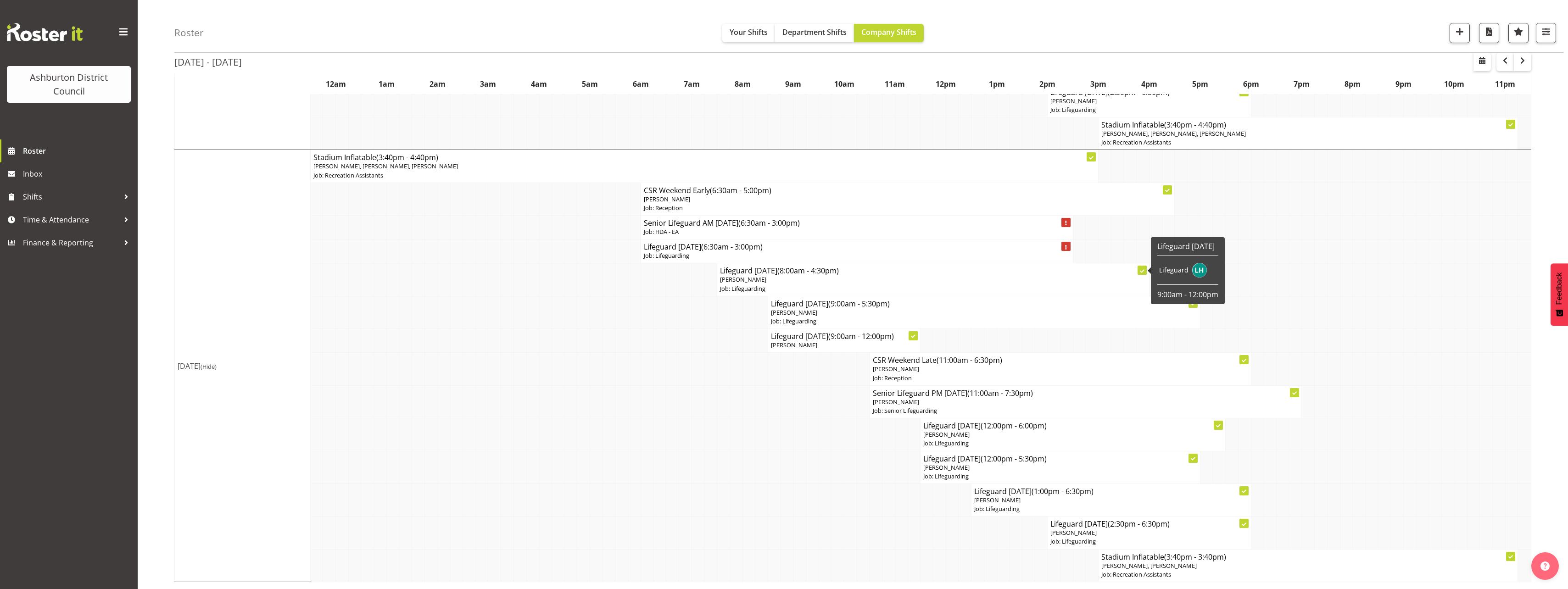
click at [768, 278] on p "[PERSON_NAME]" at bounding box center [933, 279] width 426 height 9
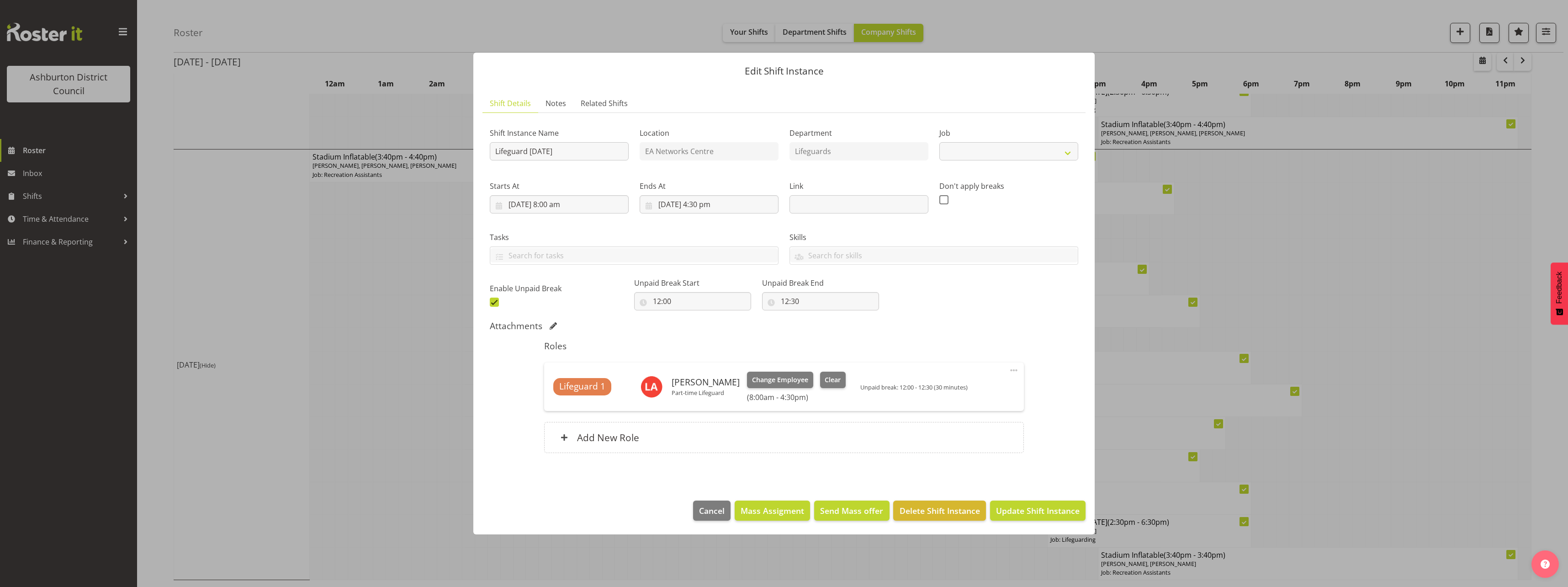
select select "38"
click at [825, 380] on span "Clear" at bounding box center [833, 380] width 16 height 10
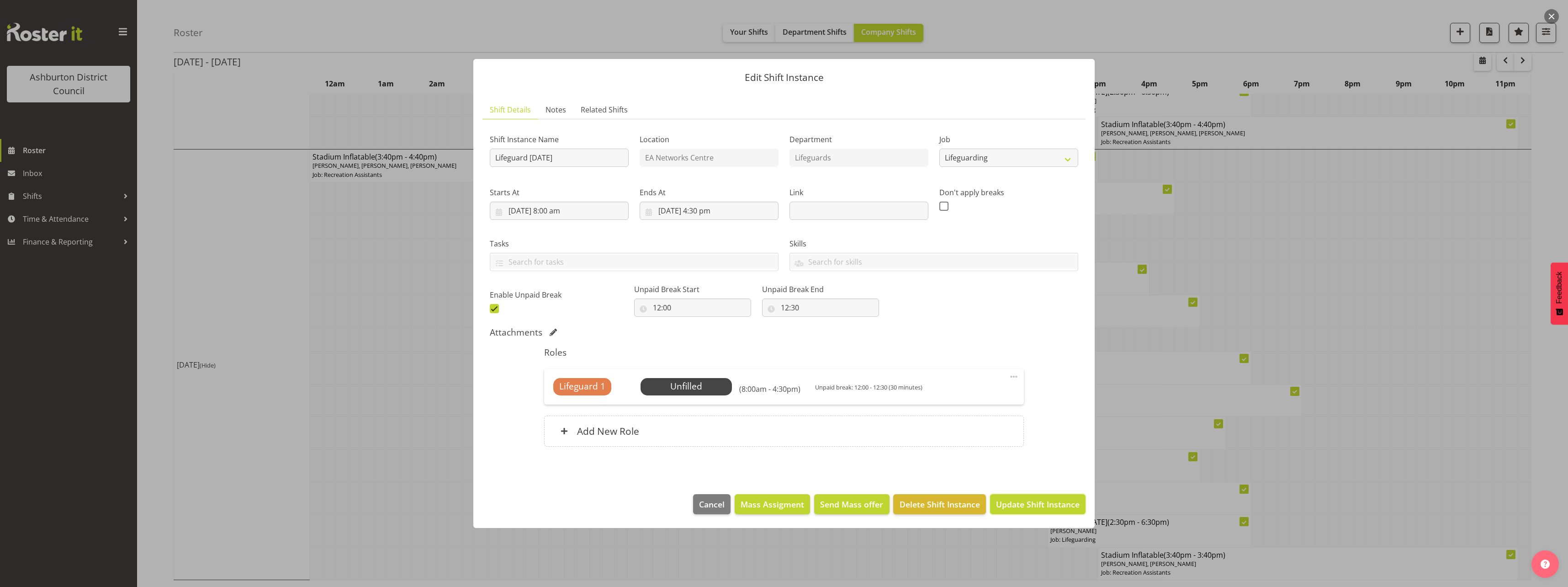
click at [1071, 500] on span "Update Shift Instance" at bounding box center [1038, 504] width 83 height 12
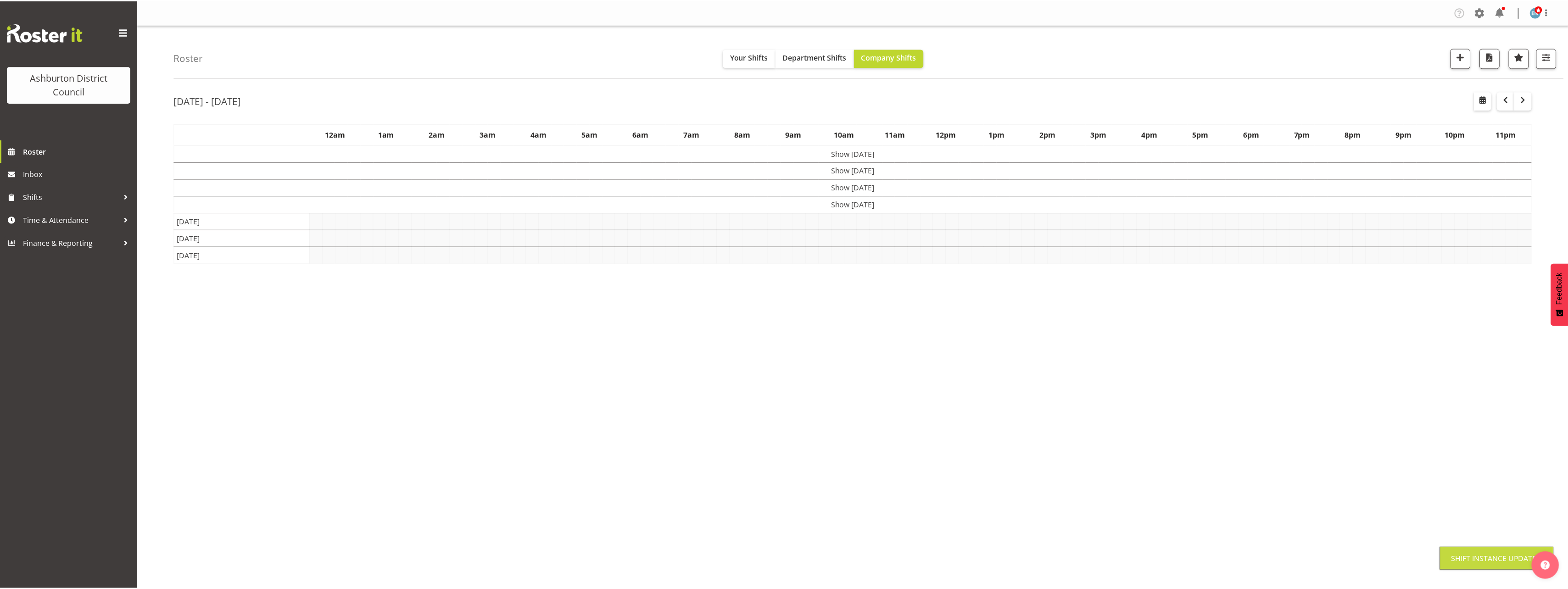
scroll to position [0, 0]
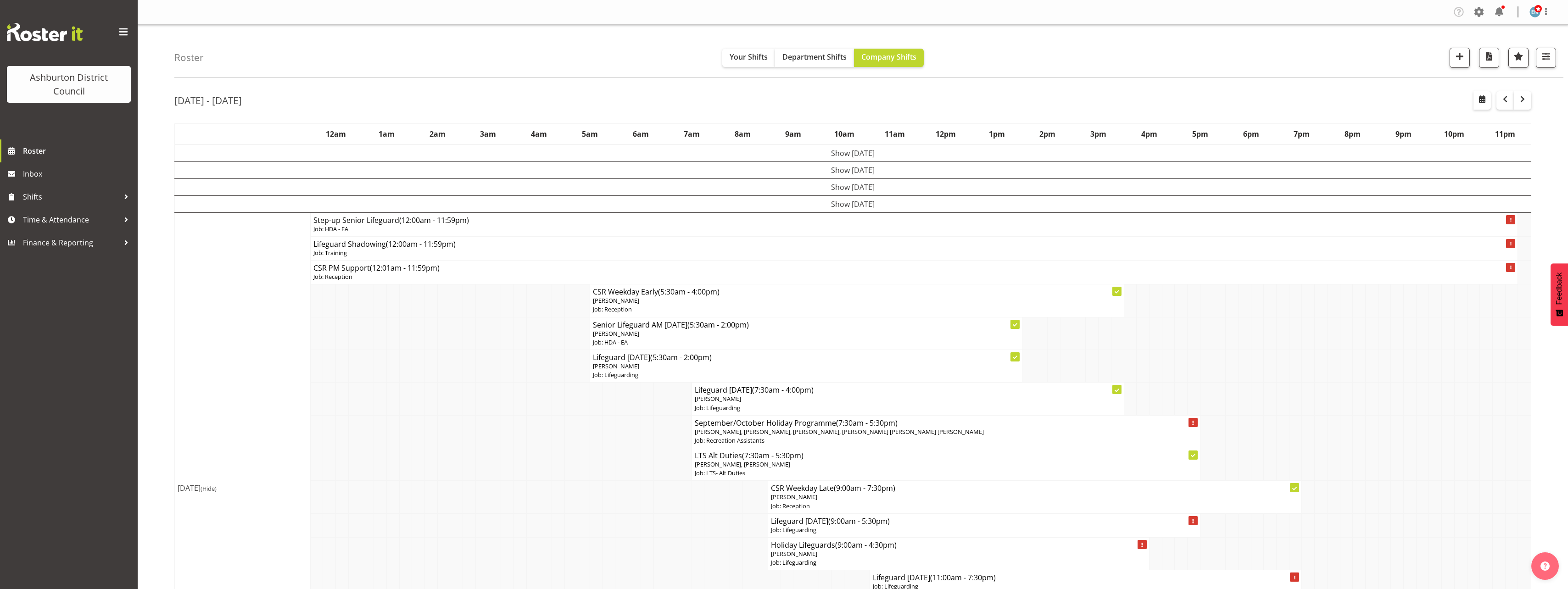
click at [294, 339] on td "[DATE] (Hide)" at bounding box center [242, 488] width 136 height 552
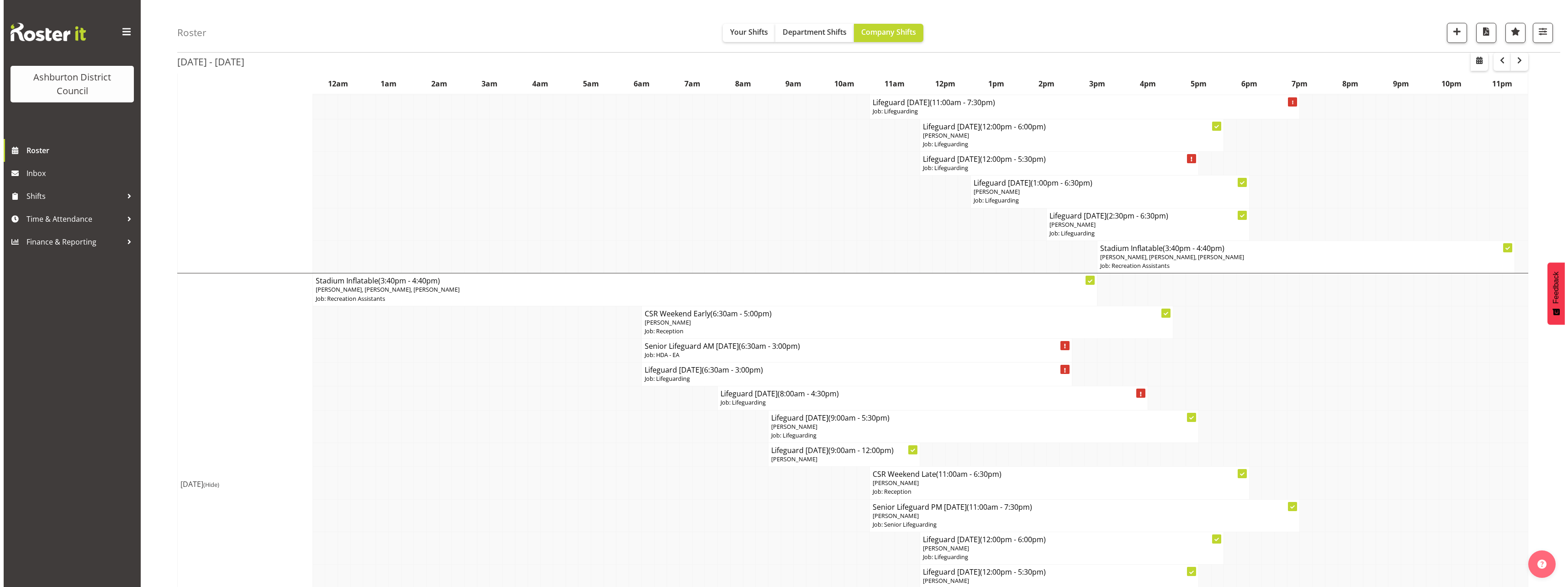
scroll to position [1121, 0]
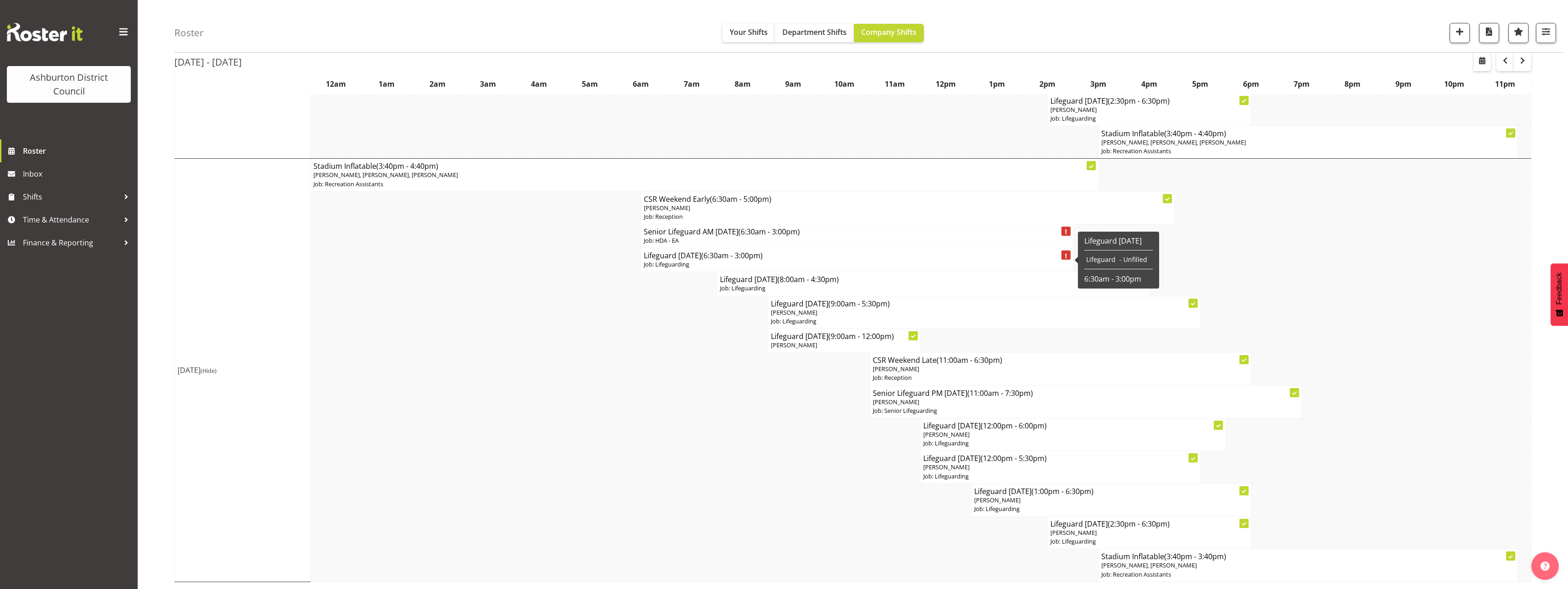
click at [699, 253] on h4 "Lifeguard [DATE] (6:30am - 3:00pm)" at bounding box center [857, 256] width 426 height 10
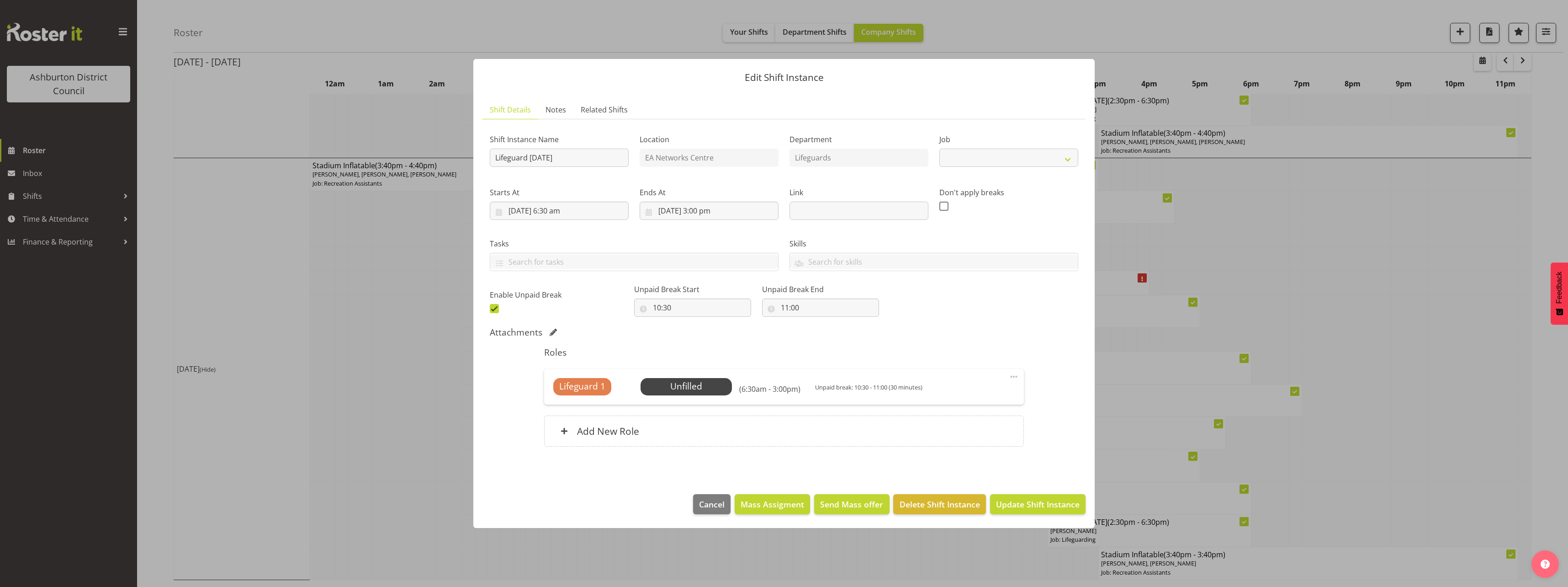
select select "38"
click at [683, 387] on span "Select Employee" at bounding box center [686, 386] width 68 height 14
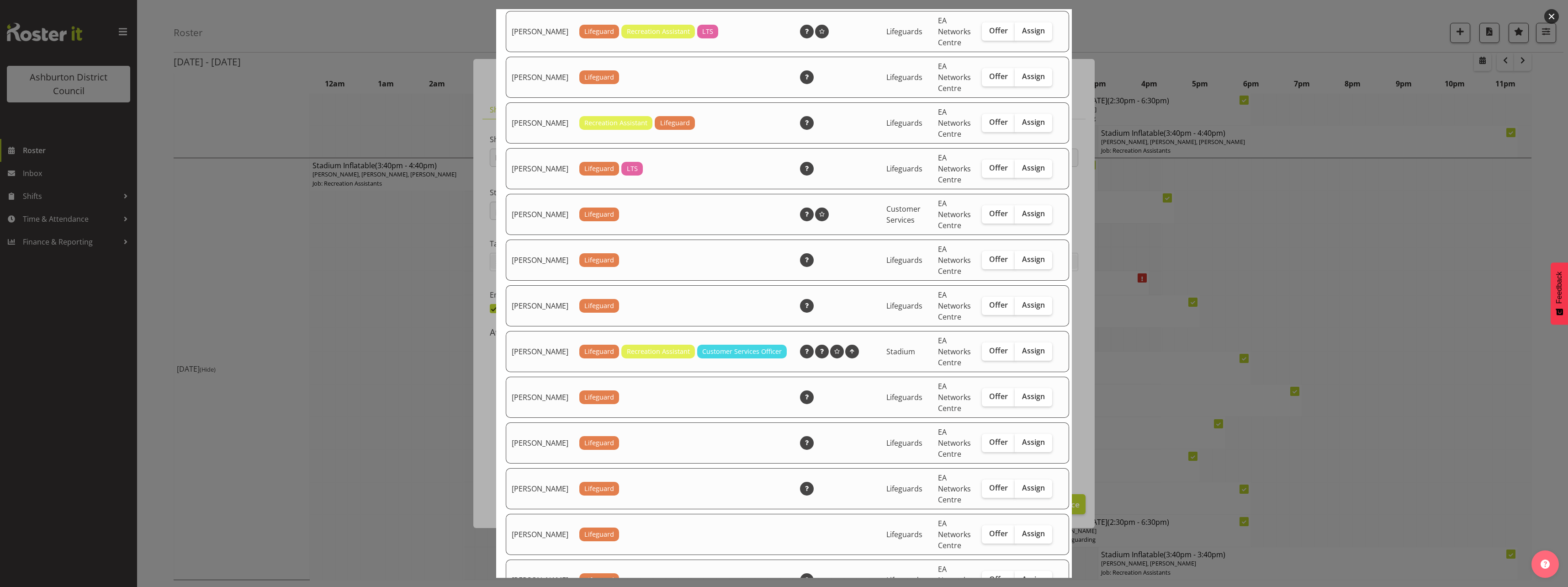
scroll to position [549, 0]
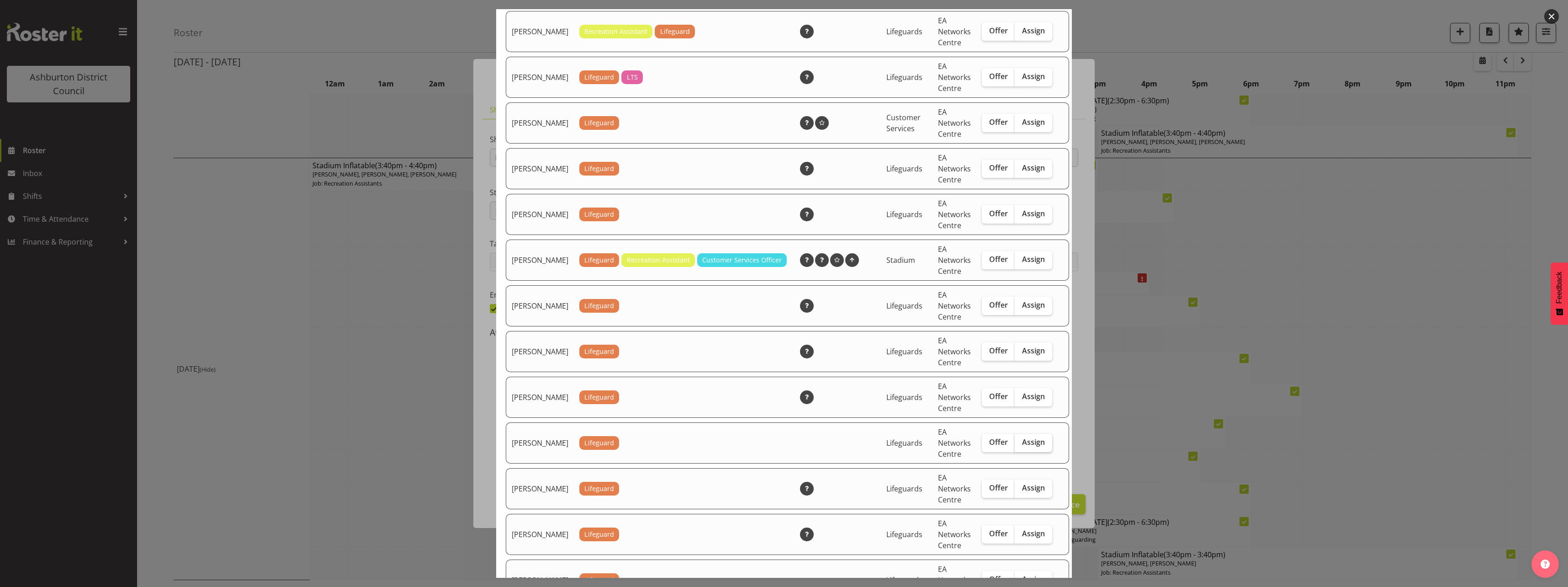
click at [1023, 446] on span "Assign" at bounding box center [1034, 442] width 23 height 10
click at [1021, 446] on input "Assign" at bounding box center [1017, 442] width 6 height 6
checkbox input "true"
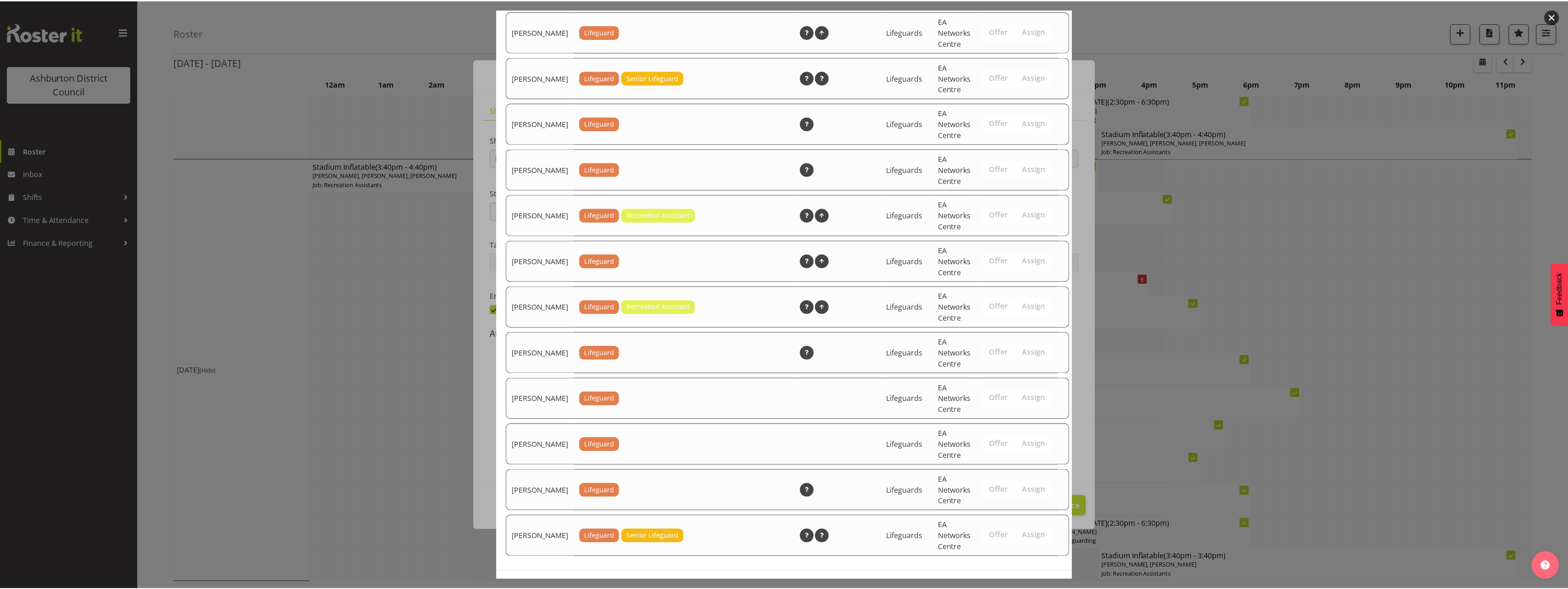
scroll to position [1283, 0]
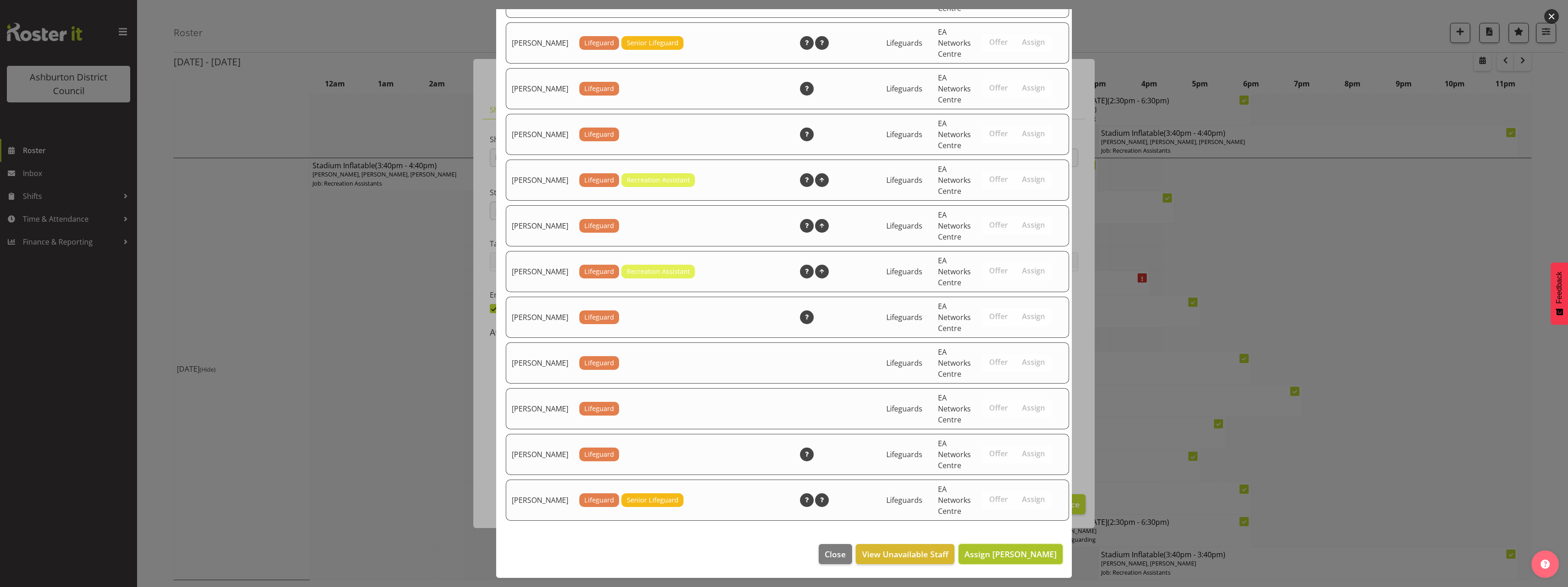
click at [1019, 546] on button "Assign [PERSON_NAME]" at bounding box center [1011, 554] width 104 height 20
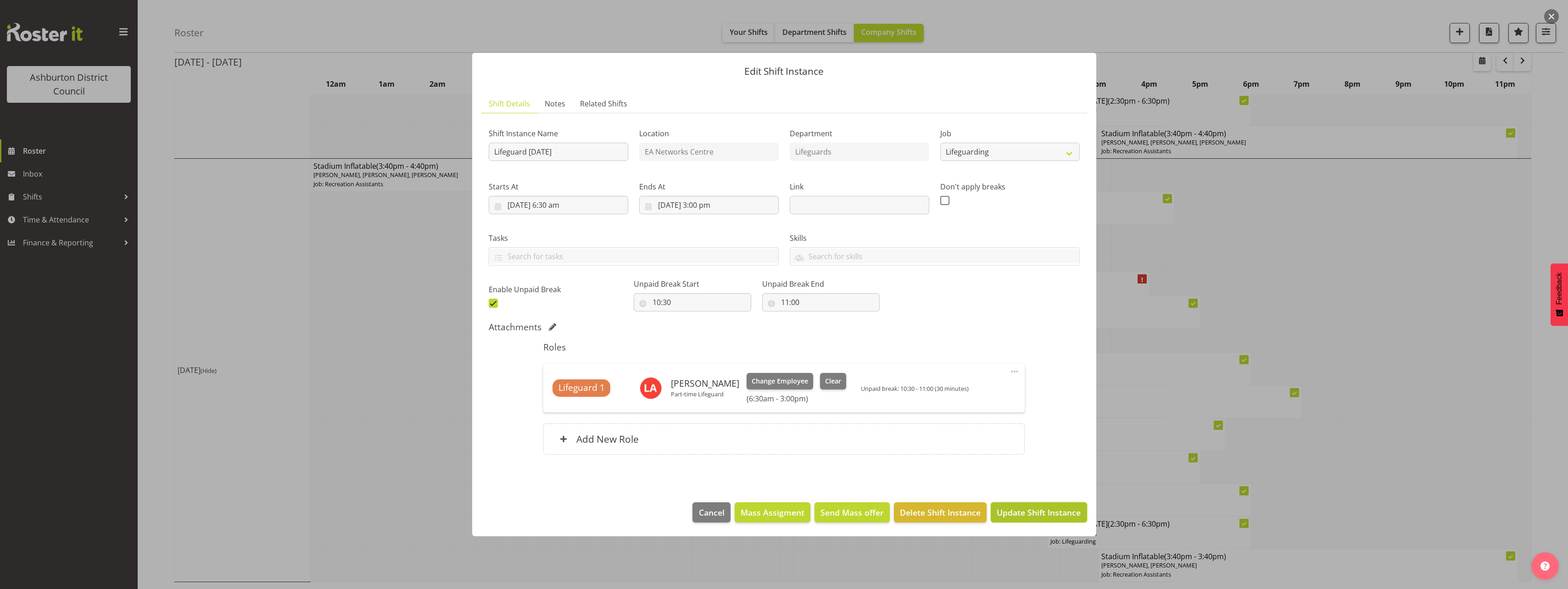
click at [1058, 510] on span "Update Shift Instance" at bounding box center [1038, 512] width 84 height 12
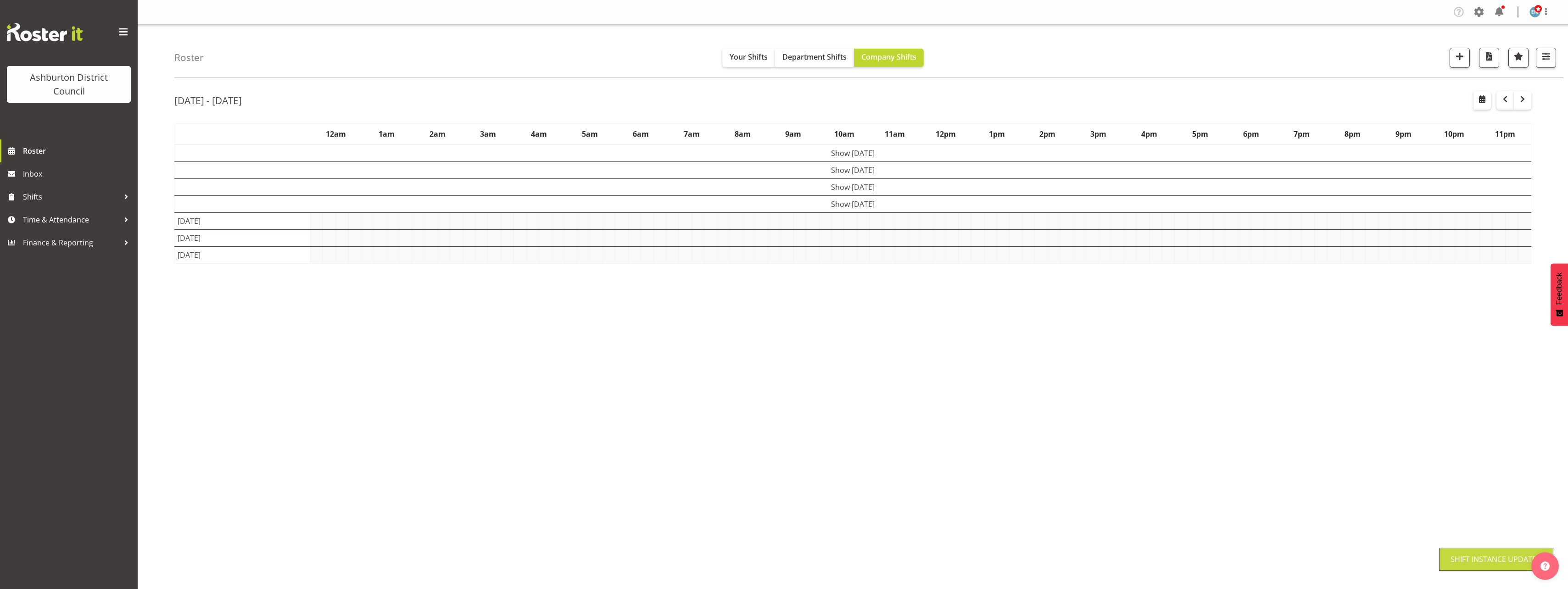
scroll to position [0, 0]
click at [147, 399] on div "Roster Your Shifts Department Shifts Company Shifts 1 Locations [GEOGRAPHIC_DAT…" at bounding box center [853, 238] width 1430 height 426
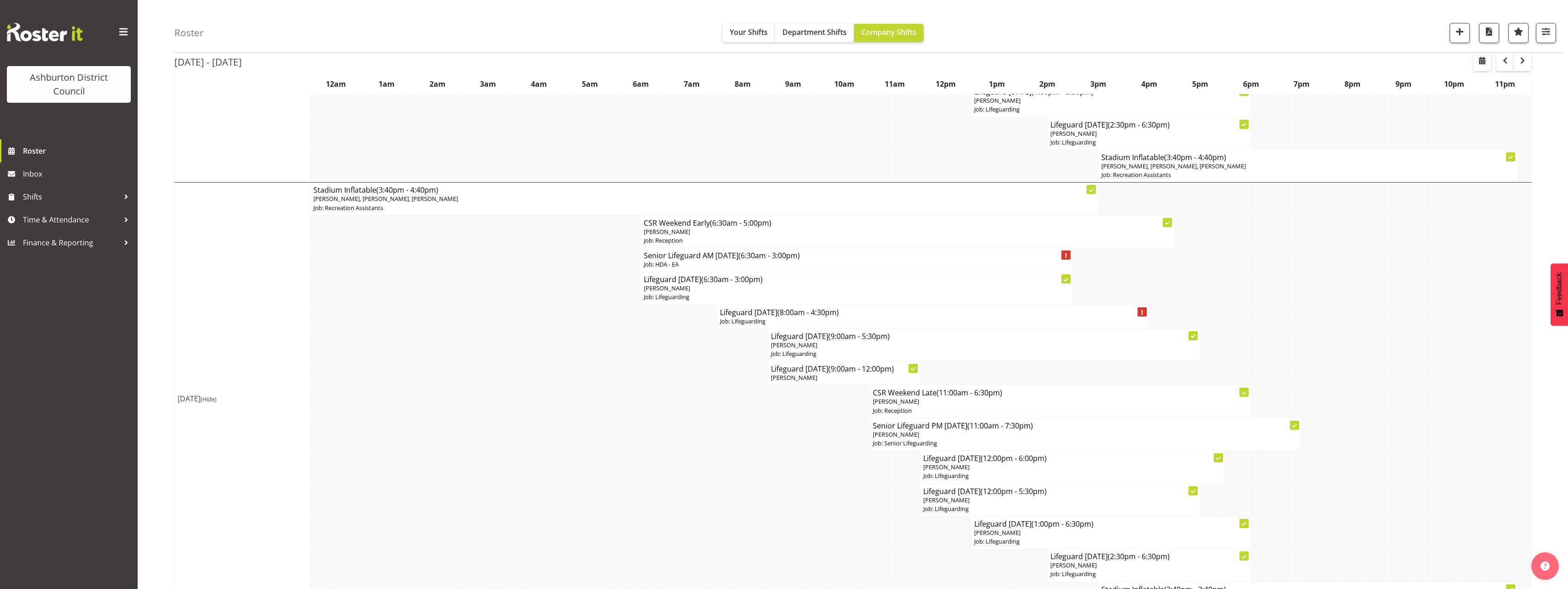
scroll to position [1133, 0]
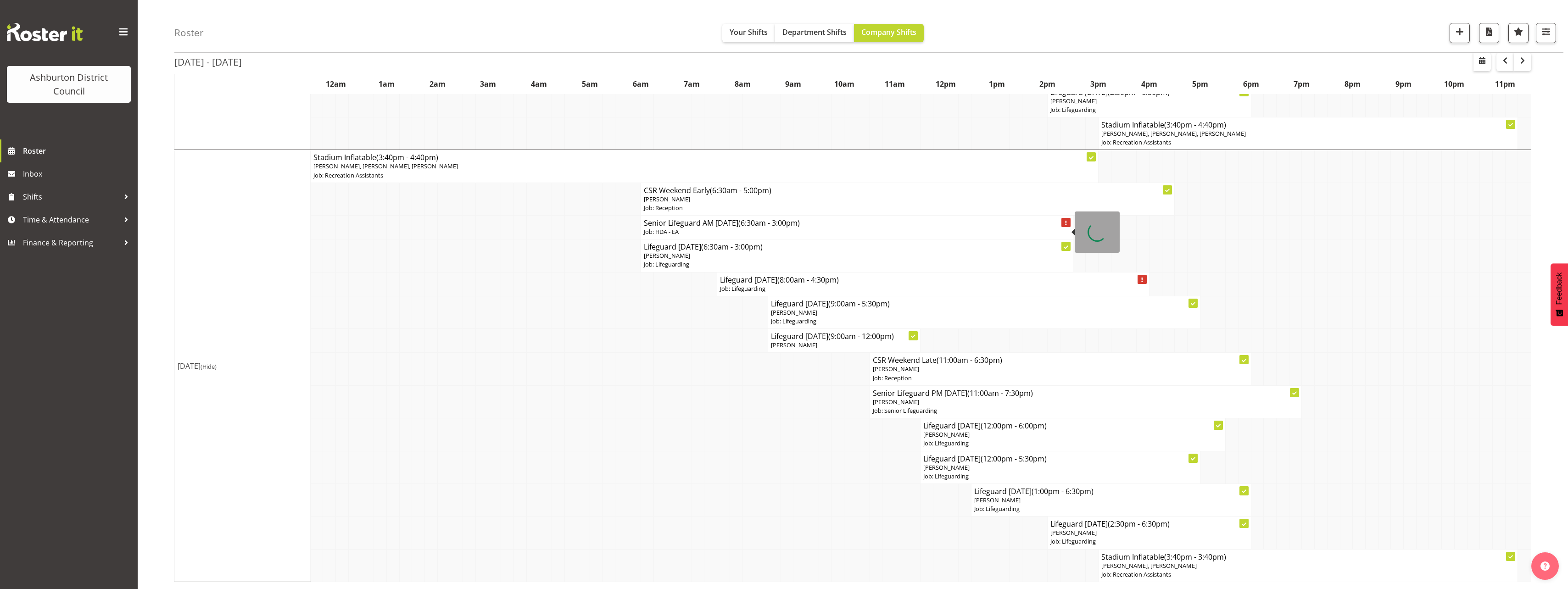
click at [697, 230] on p "Job: HDA - EA" at bounding box center [857, 231] width 426 height 9
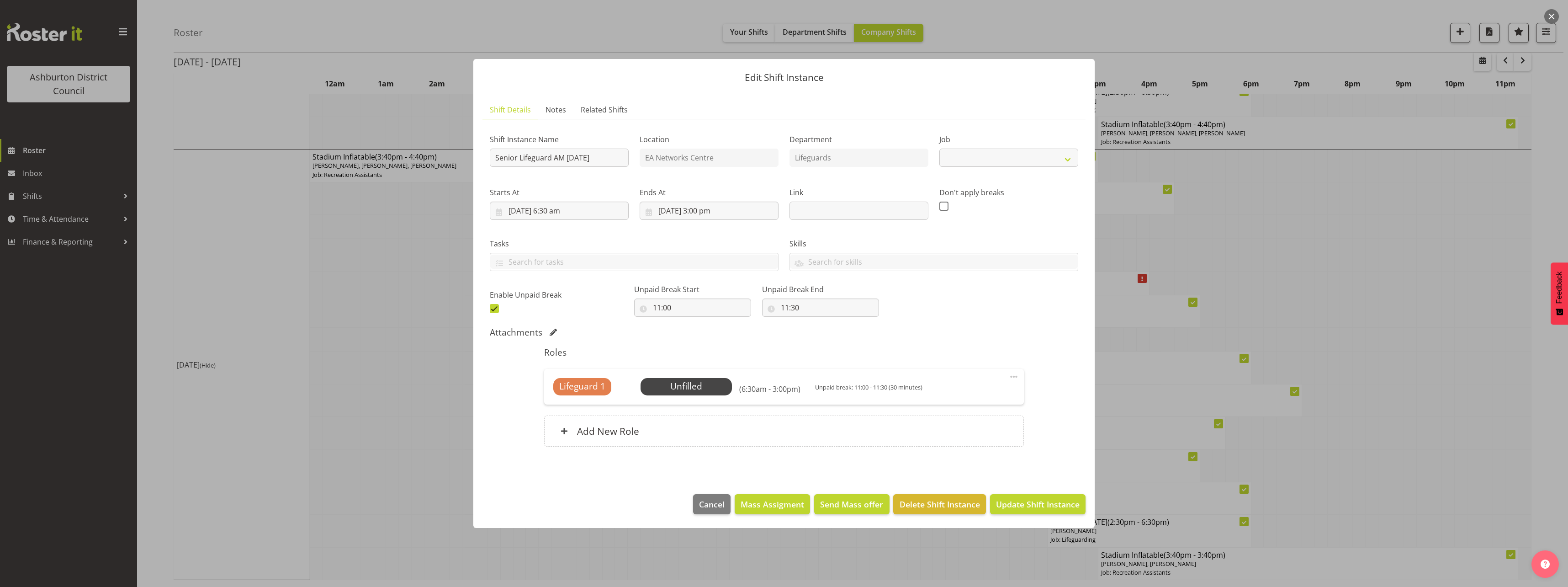
select select "34"
click at [310, 273] on div at bounding box center [784, 293] width 1568 height 587
